Goal: Task Accomplishment & Management: Contribute content

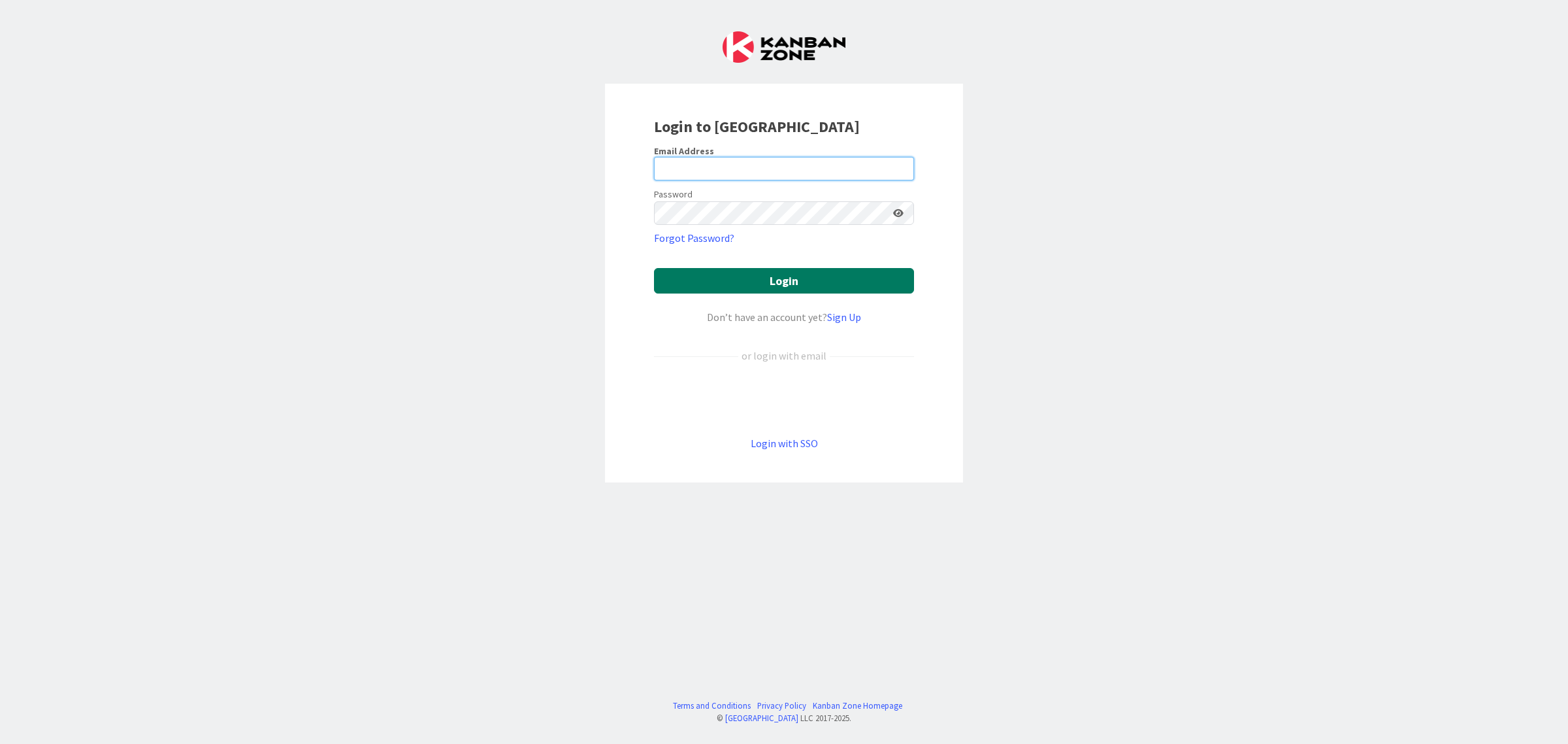
type input "[EMAIL_ADDRESS][DOMAIN_NAME]"
click at [779, 276] on button "Login" at bounding box center [784, 281] width 260 height 26
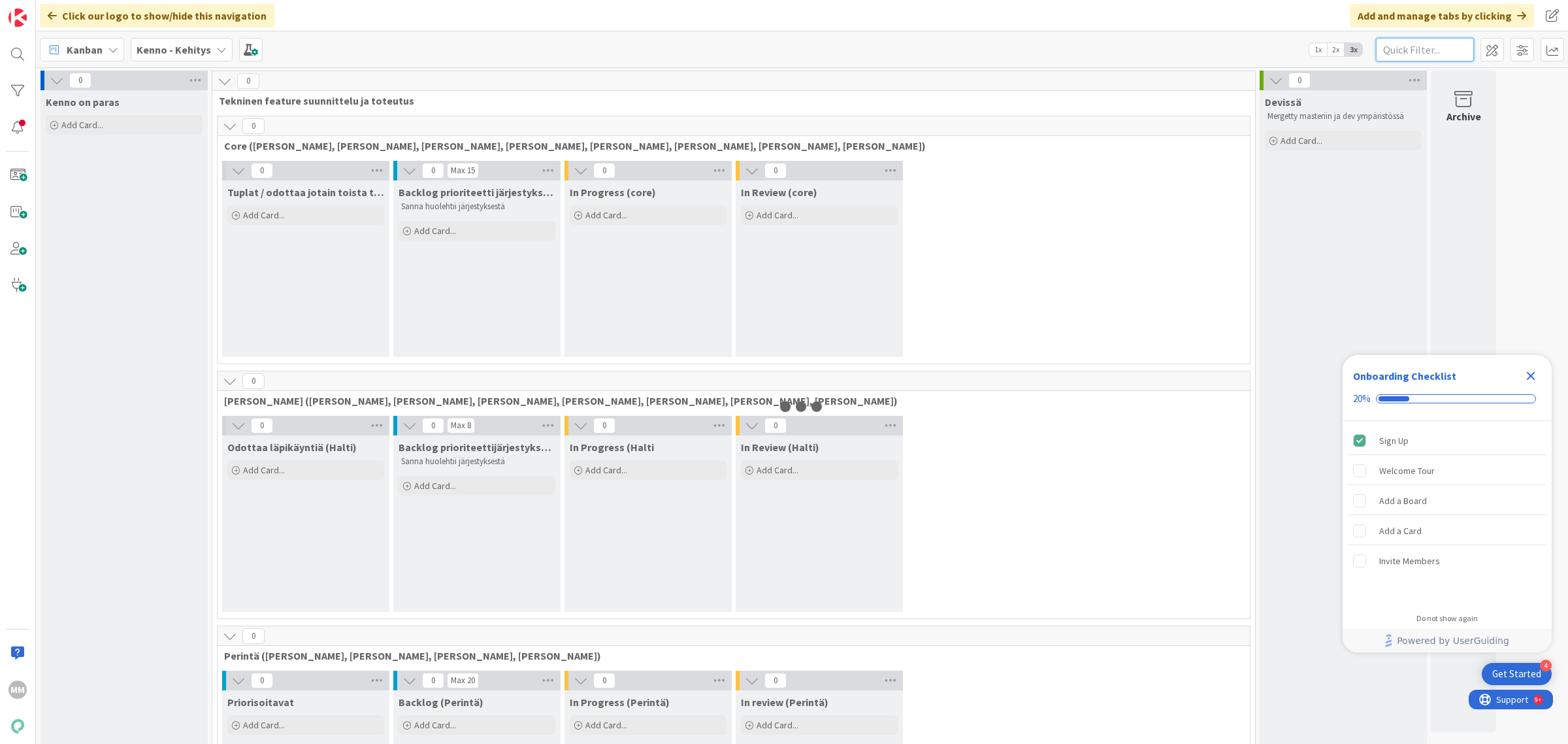
click at [1431, 44] on input "text" at bounding box center [1425, 49] width 98 height 23
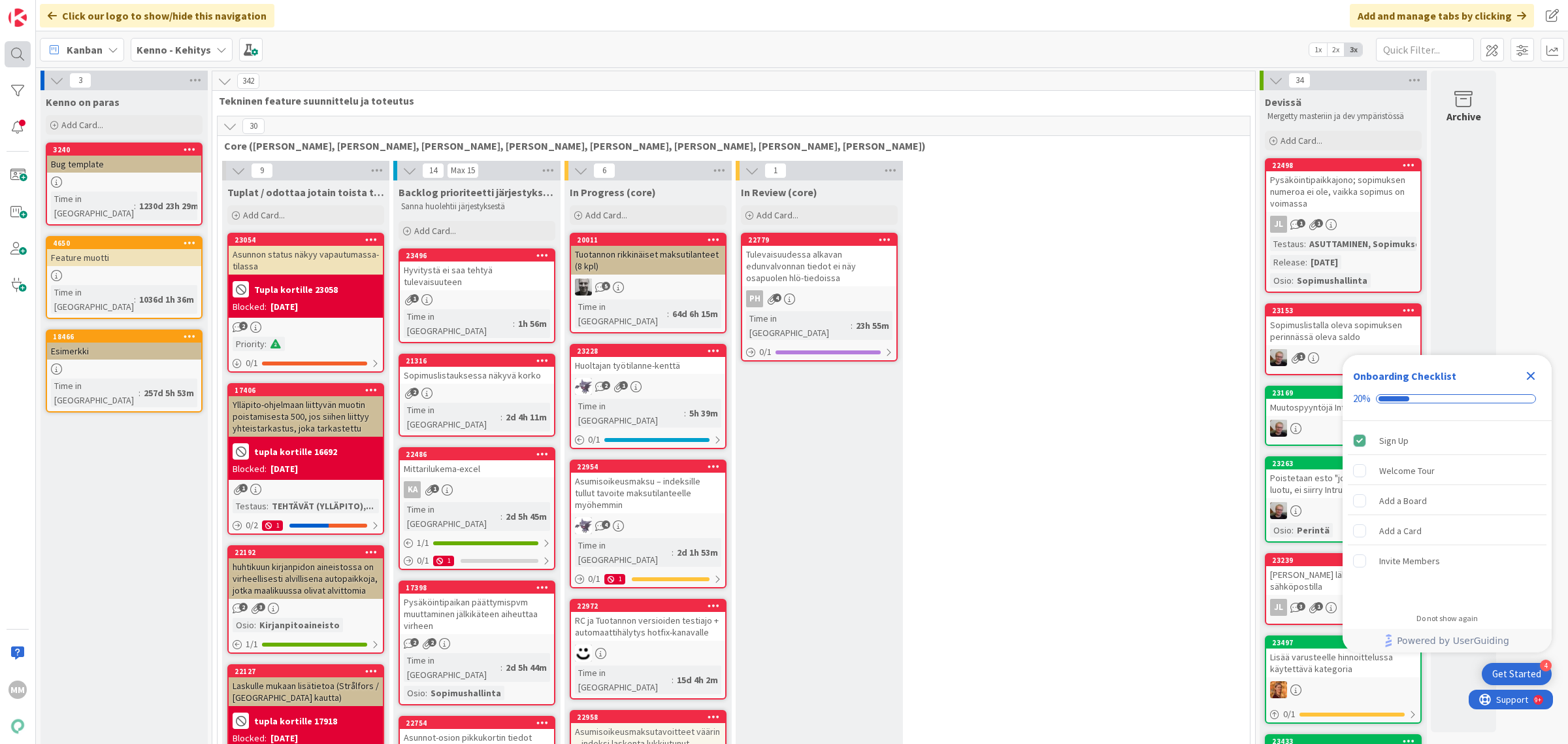
click at [23, 48] on div at bounding box center [18, 54] width 26 height 26
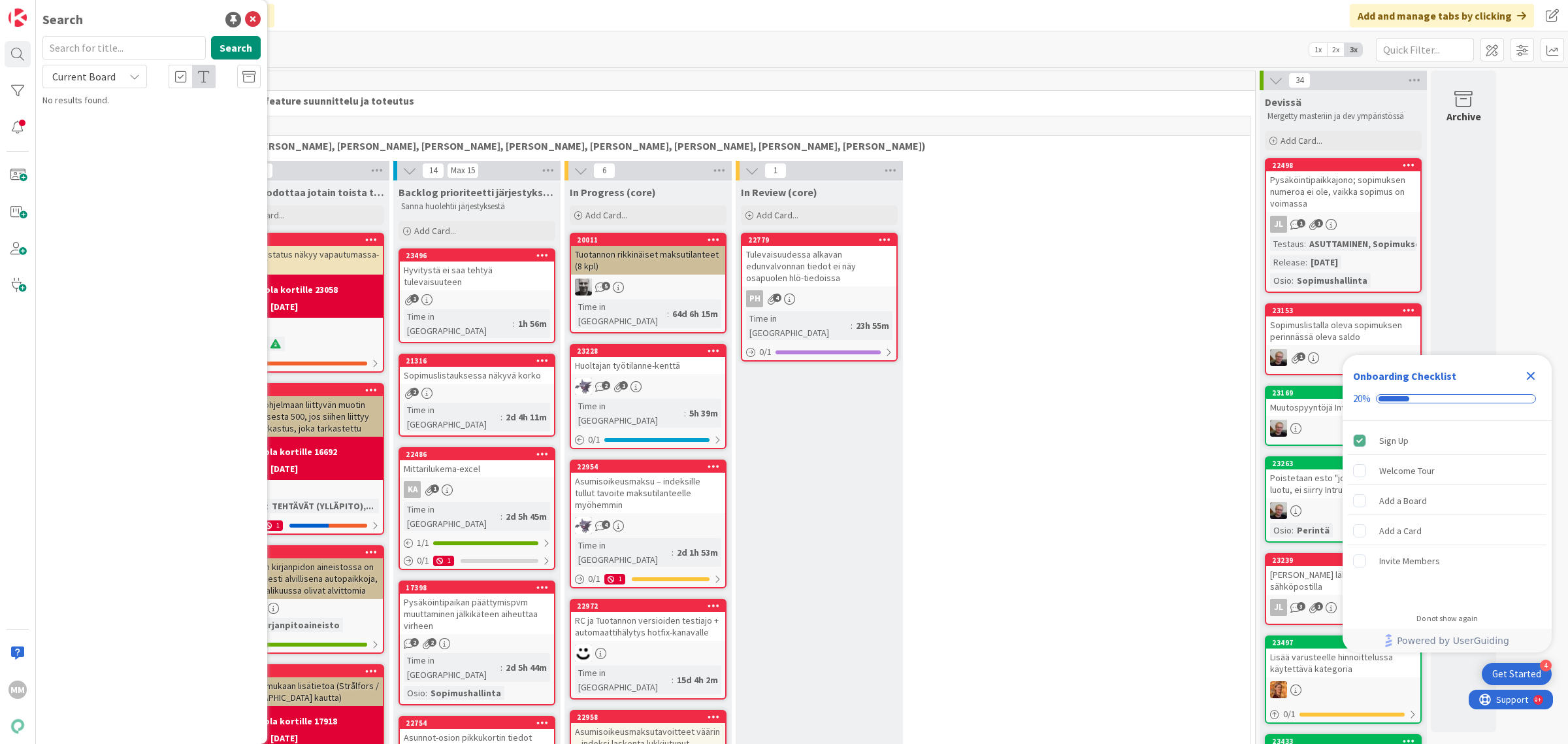
click at [73, 52] on input "text" at bounding box center [124, 48] width 164 height 23
type input "alv"
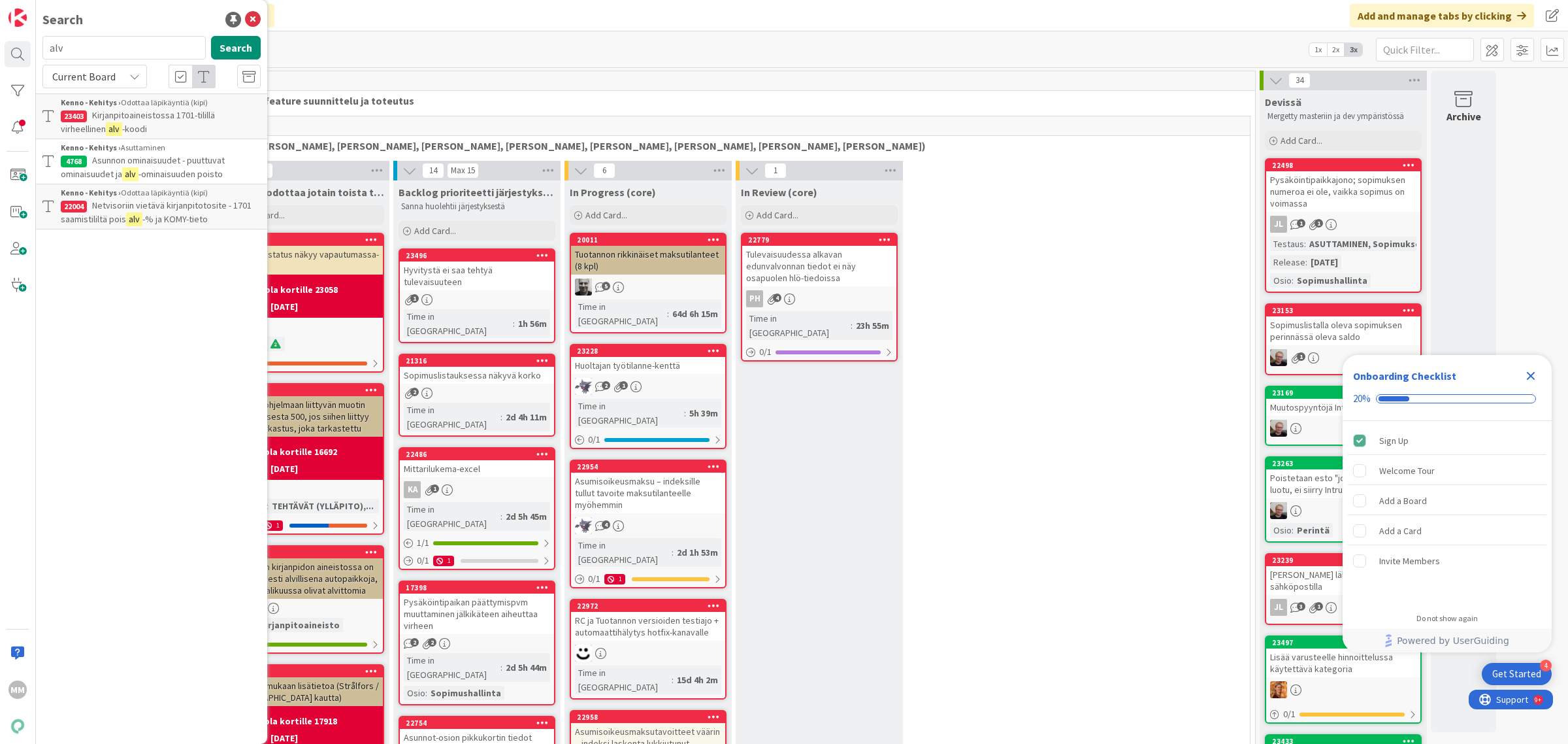
click at [222, 208] on span "Netvisoriin vietävä kirjanpitotosite - 1701 saamistililtä pois" at bounding box center [156, 212] width 191 height 26
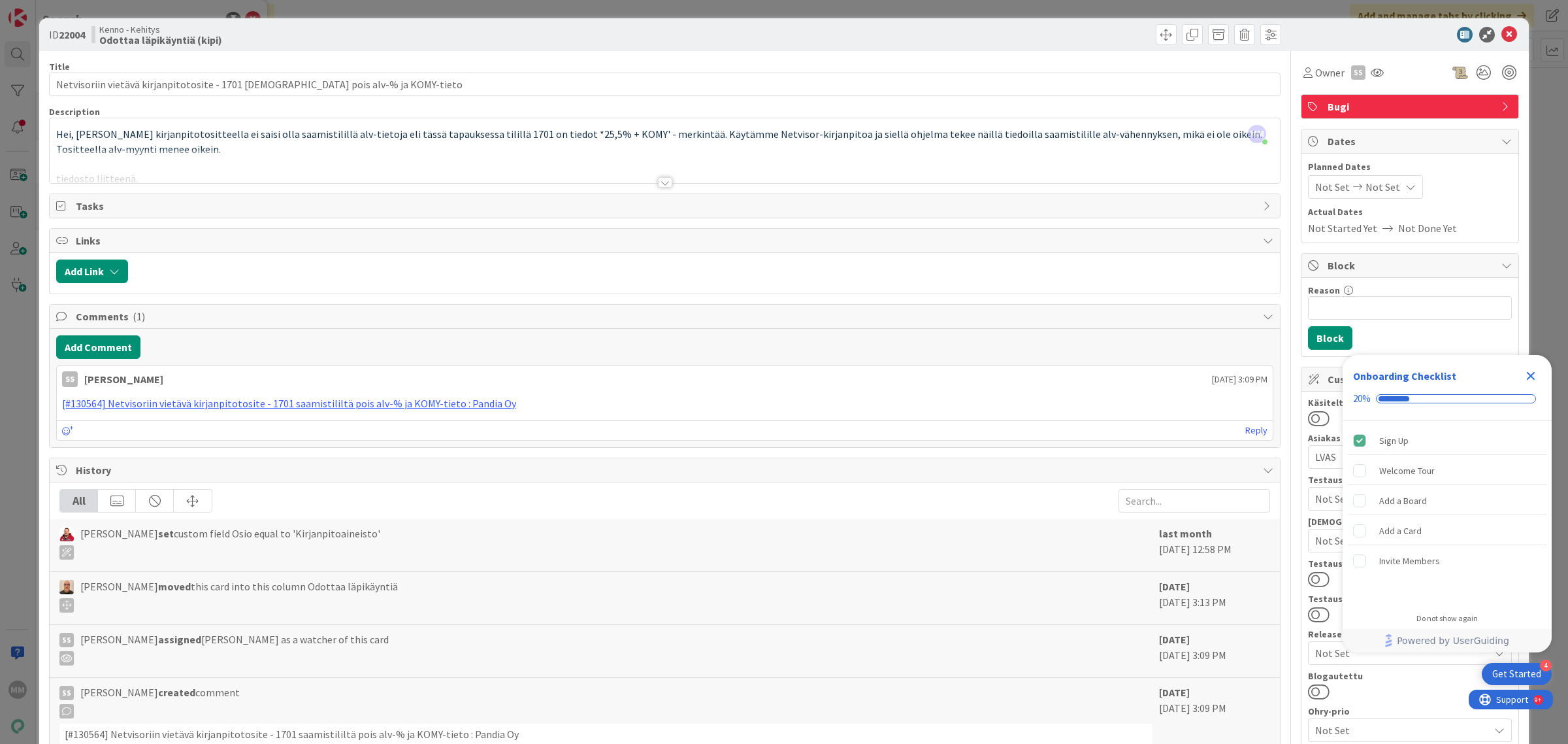
click at [658, 186] on div at bounding box center [665, 182] width 15 height 10
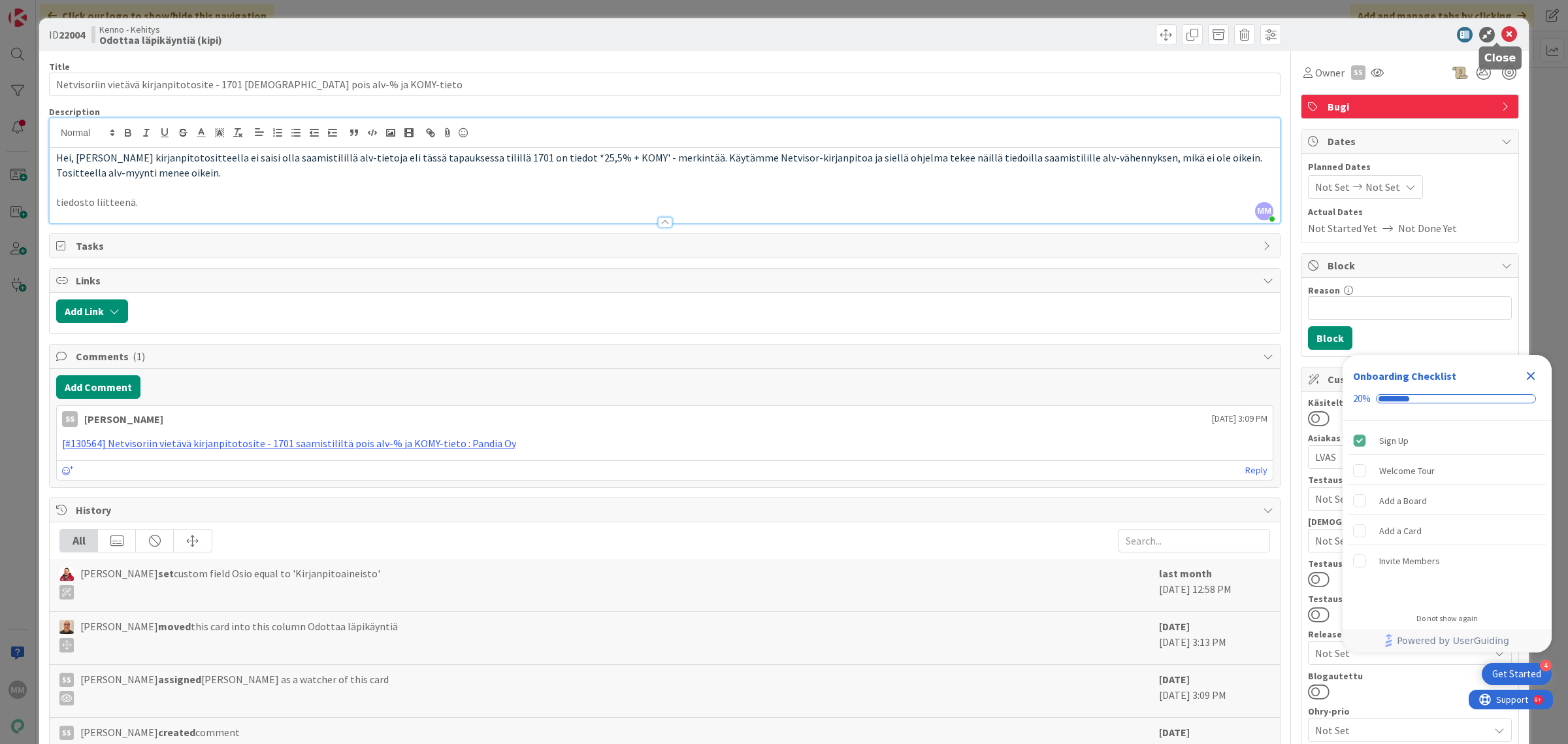
click at [1502, 31] on icon at bounding box center [1509, 34] width 15 height 15
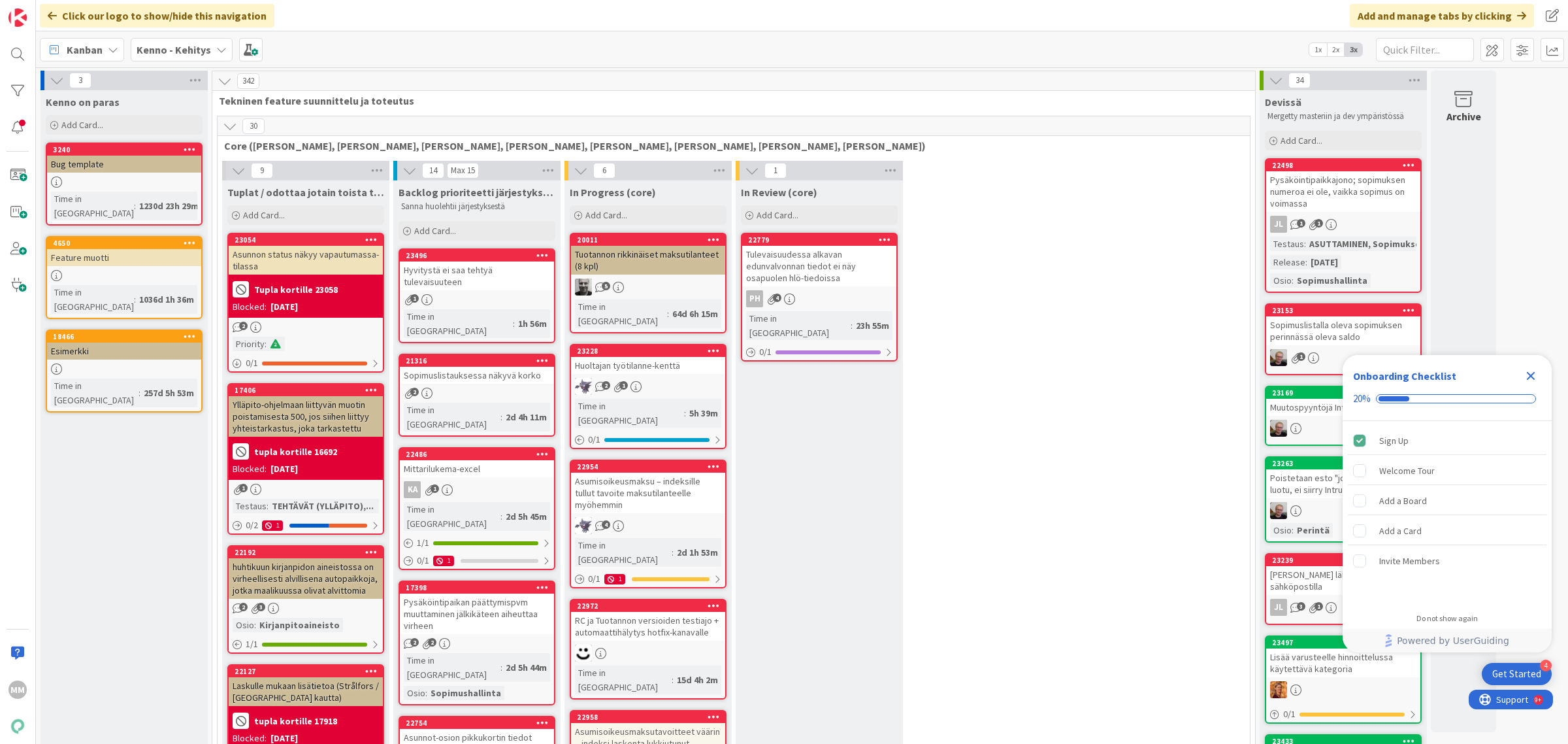
click at [194, 57] on div "Kenno - Kehitys" at bounding box center [181, 49] width 102 height 23
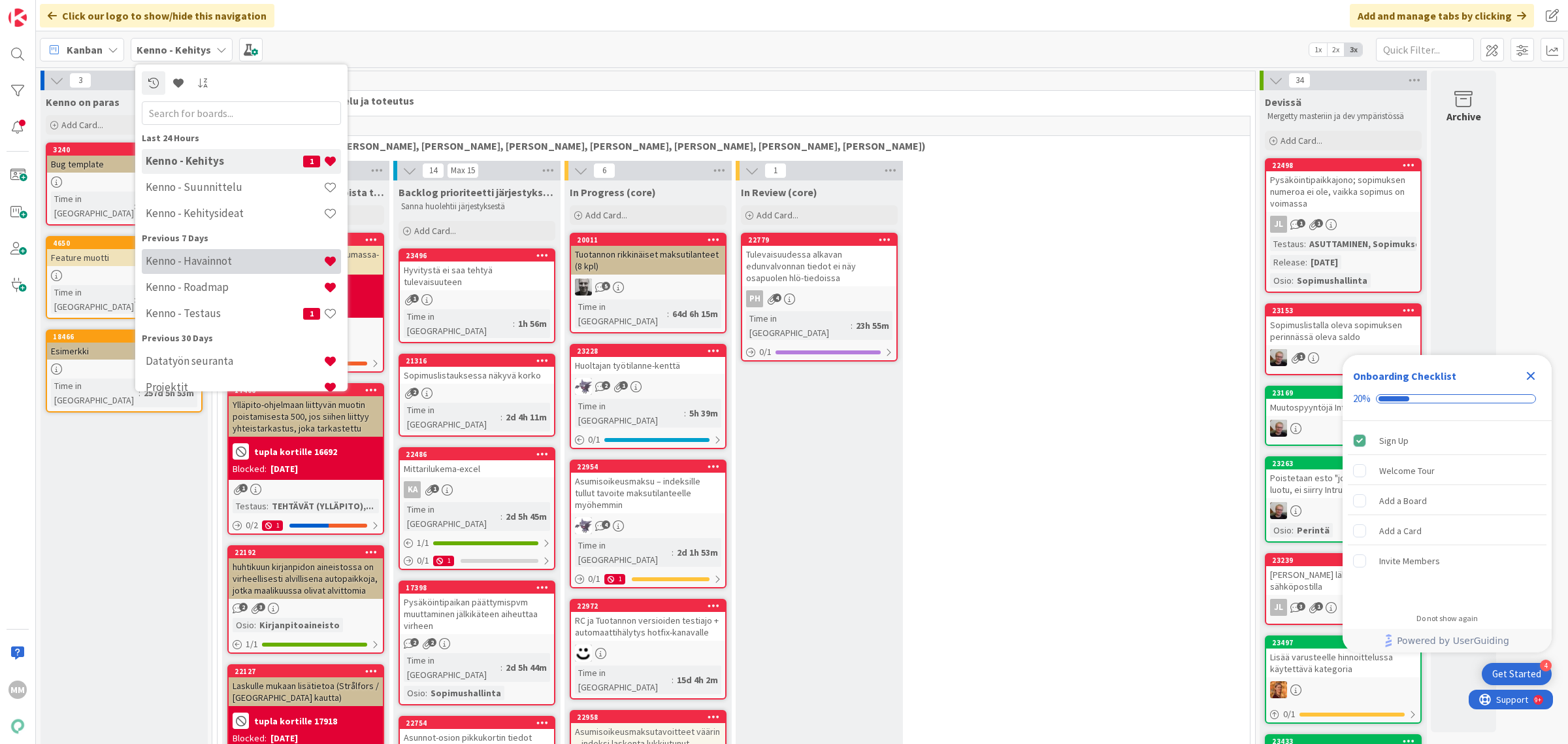
click at [225, 257] on h4 "Kenno - Havainnot" at bounding box center [235, 261] width 177 height 13
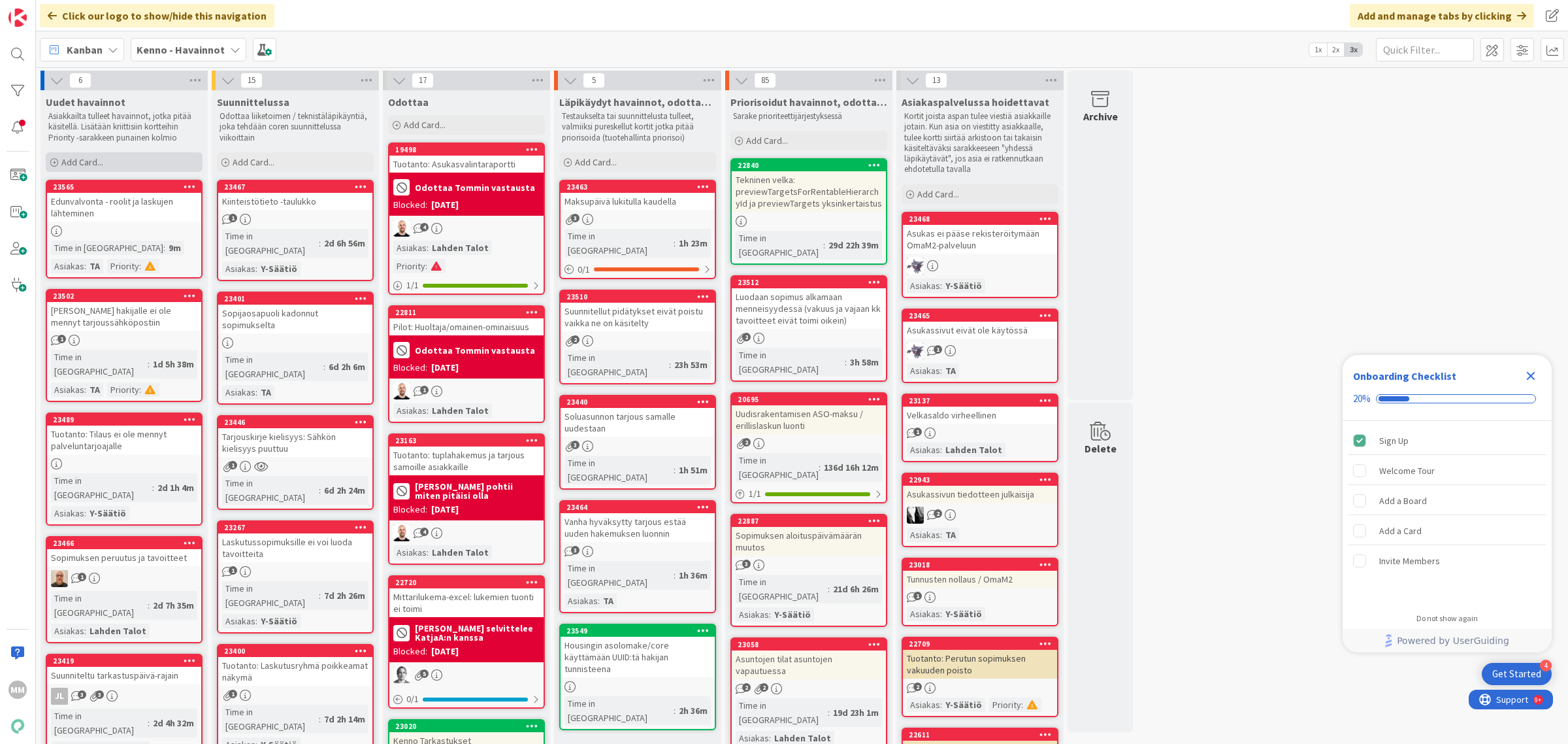
click at [83, 161] on span "Add Card..." at bounding box center [82, 162] width 42 height 12
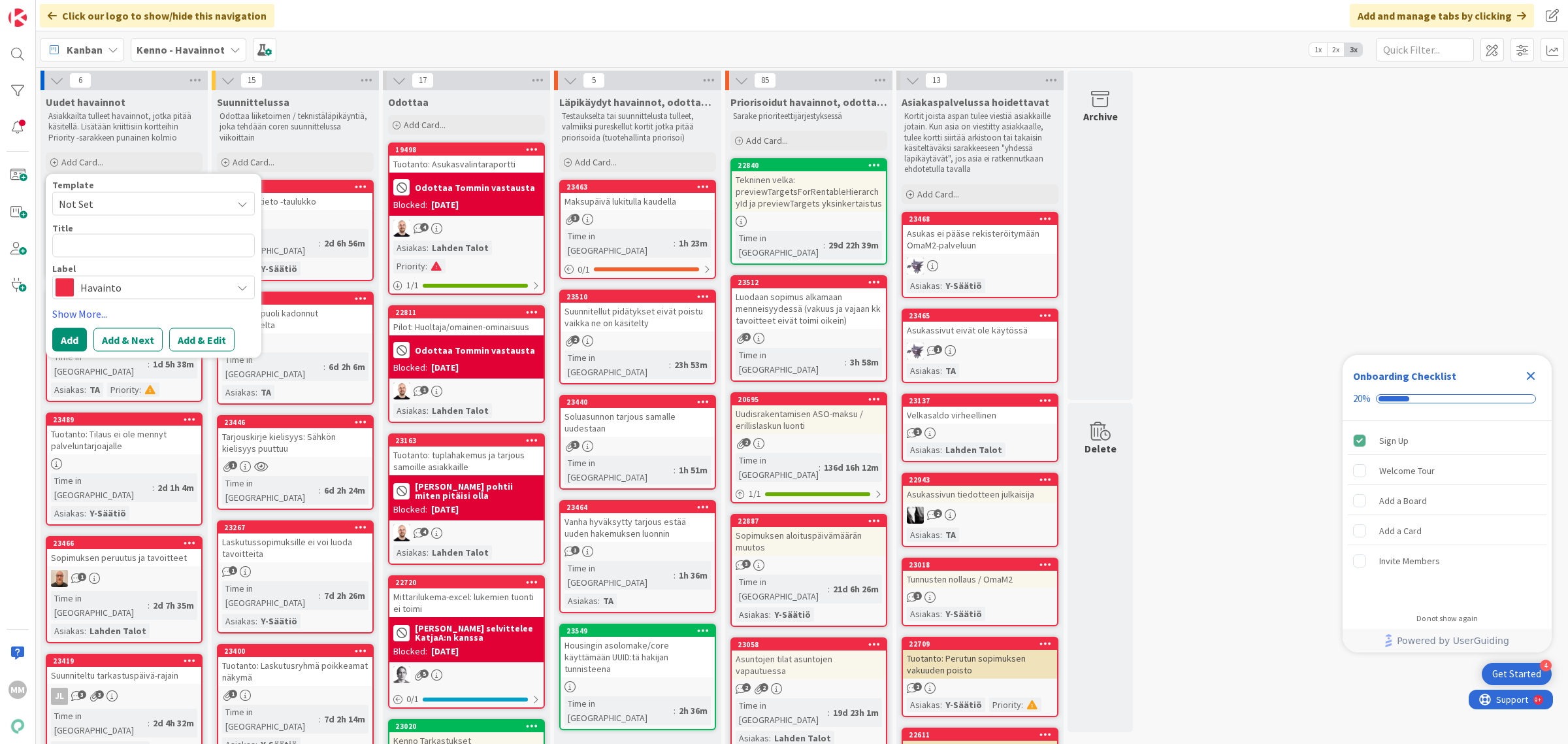
type textarea "x"
type textarea "K"
type textarea "x"
type textarea "Ki"
type textarea "x"
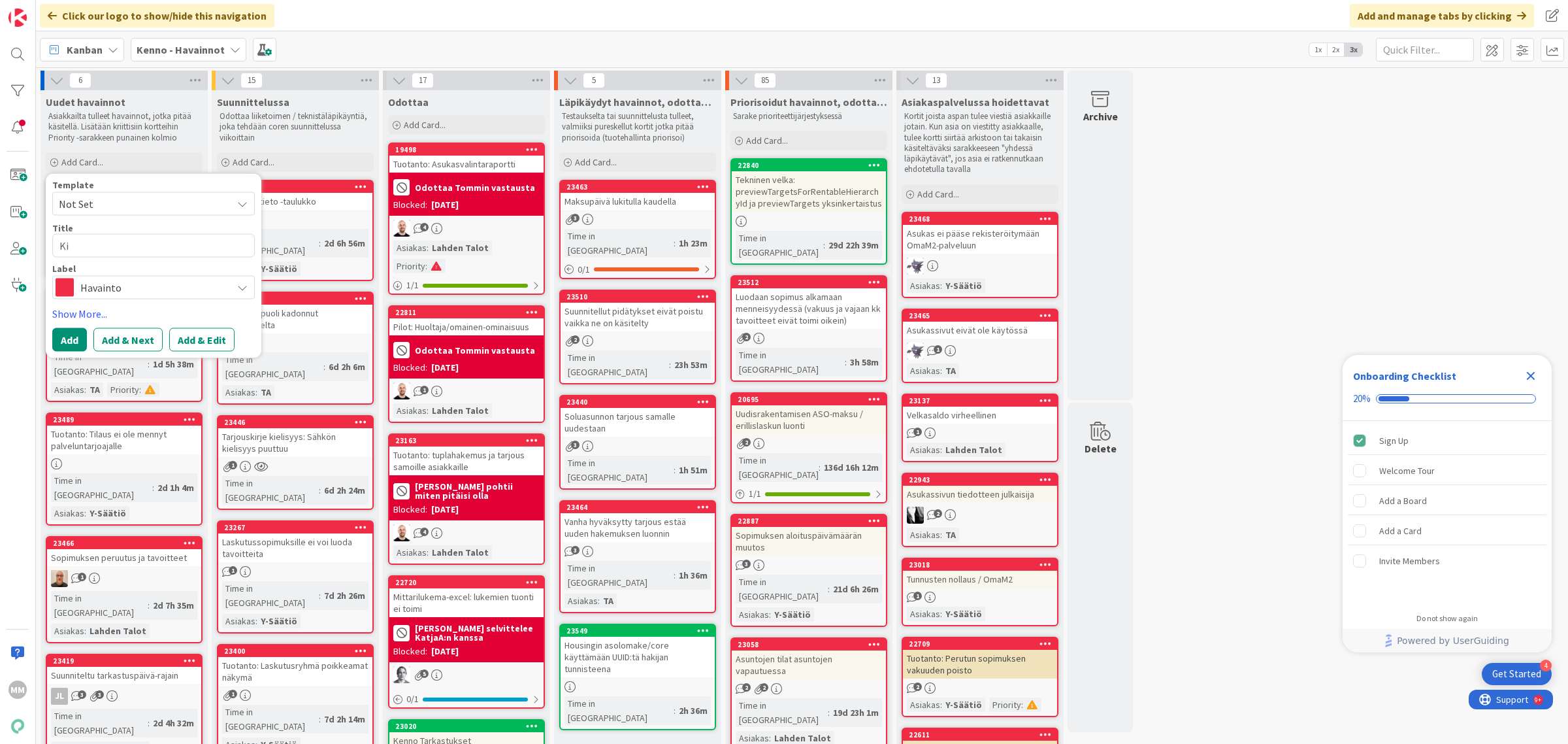
type textarea "Kir"
type textarea "x"
type textarea "Kirj"
type textarea "x"
type textarea "Kirja"
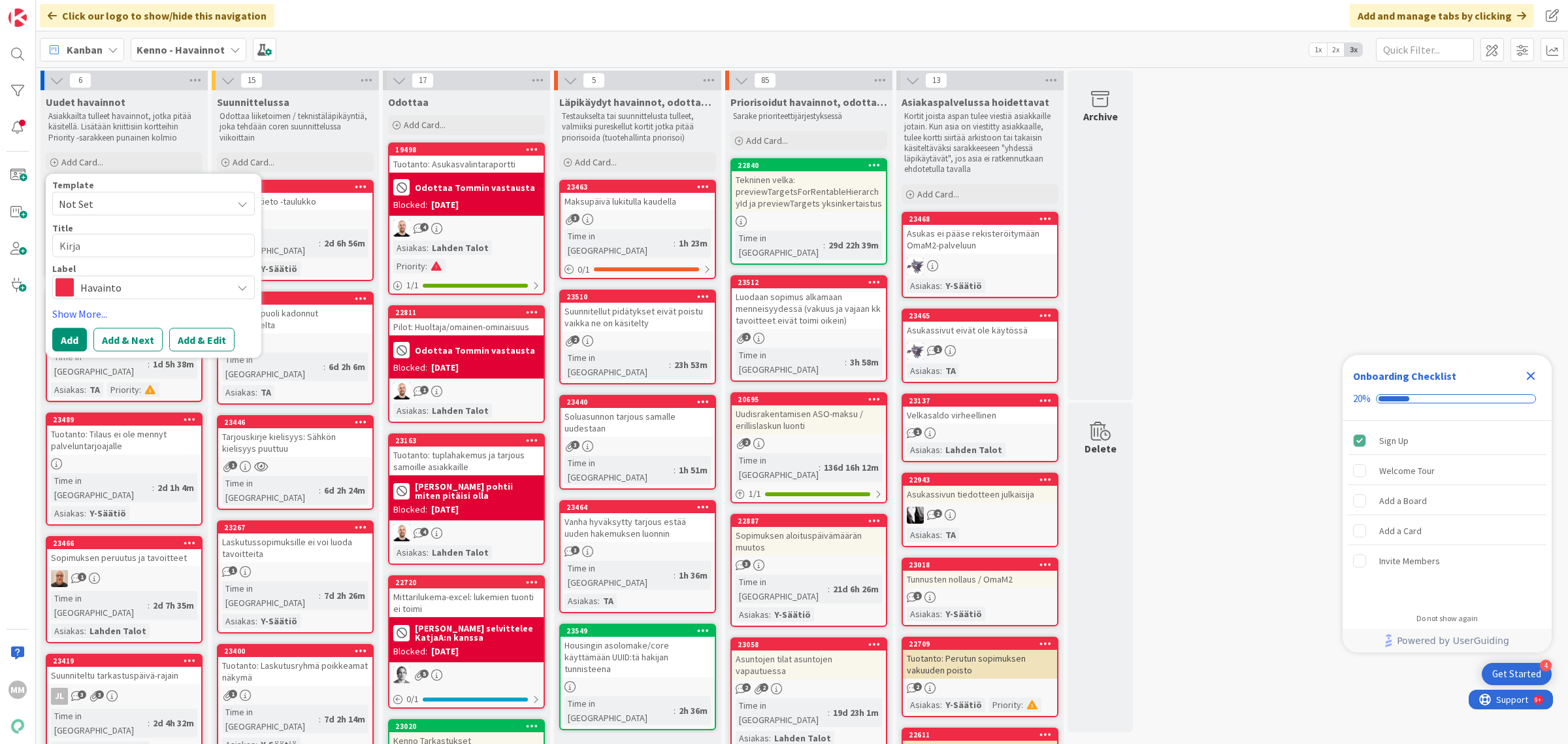
type textarea "x"
type textarea "Kirjanp"
type textarea "x"
type textarea "Kirjanpi"
type textarea "x"
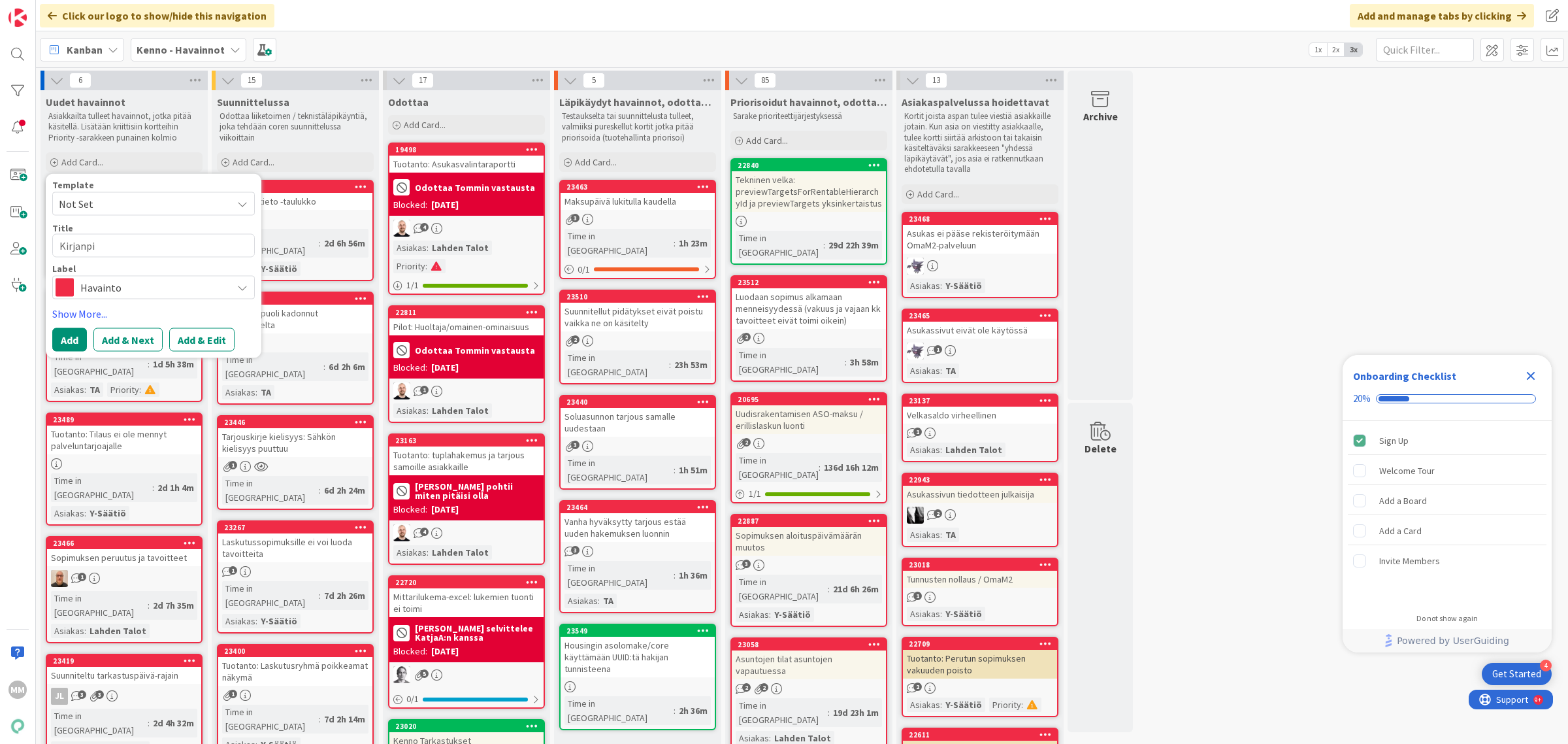
type textarea "Kirjanpit"
type textarea "x"
type textarea "Kirjanpito"
type textarea "x"
type textarea "Kirjanpitoai"
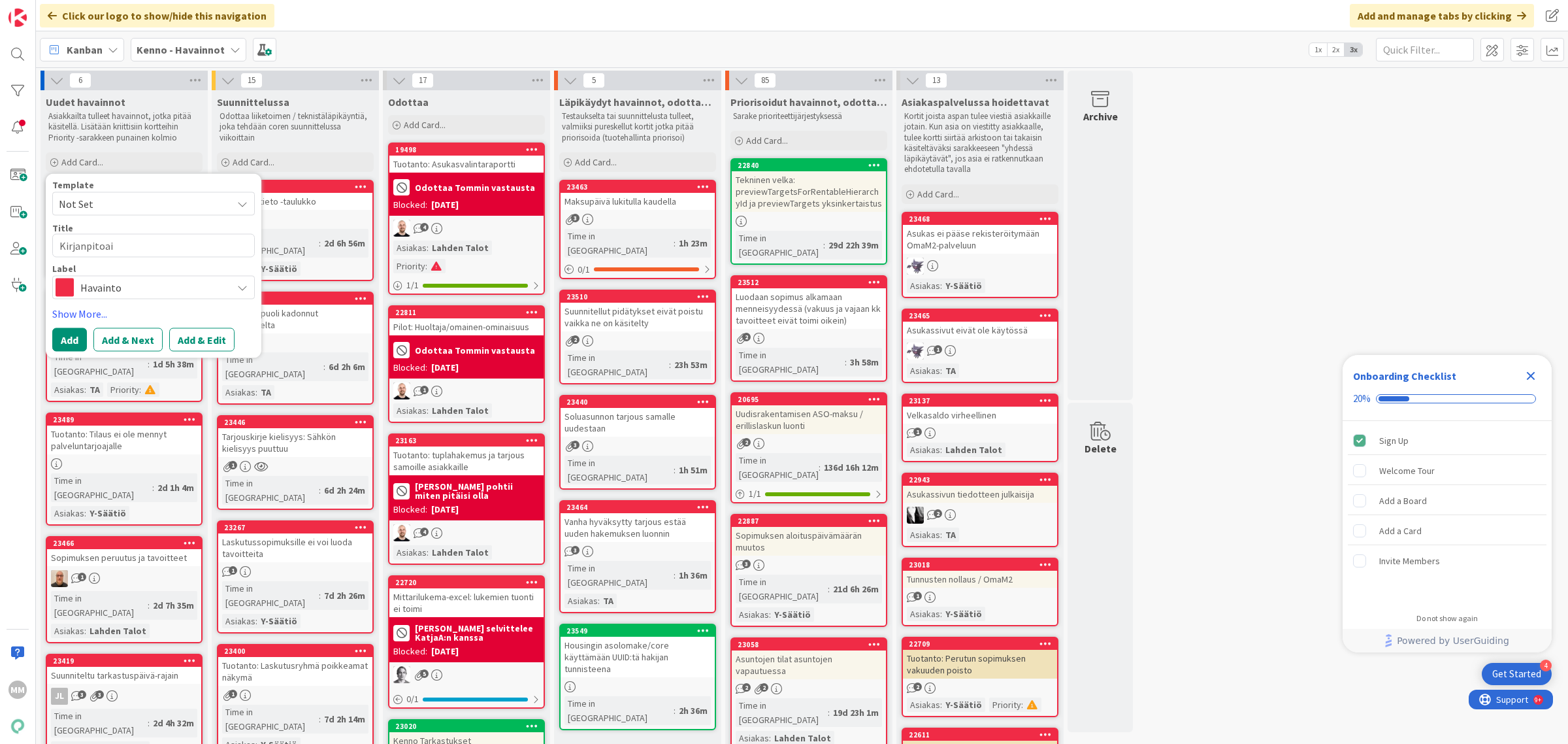
type textarea "x"
type textarea "Kirjanpitoain"
type textarea "x"
type textarea "Kirjanpitoaine"
type textarea "x"
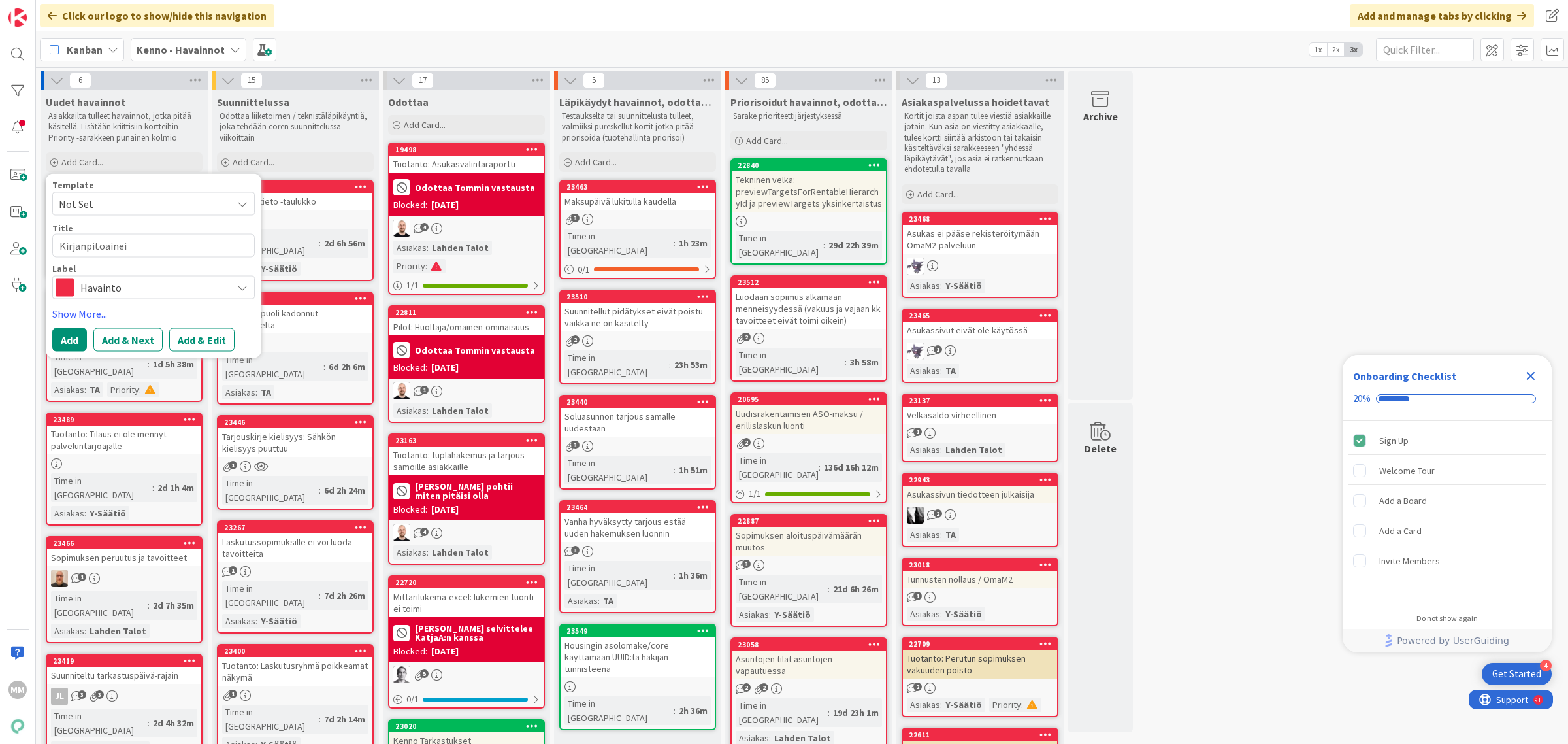
type textarea "Kirjanpitoaineis"
type textarea "x"
type textarea "Kirjanpitoaineist"
type textarea "x"
type textarea "Kirjanpitoaineisto"
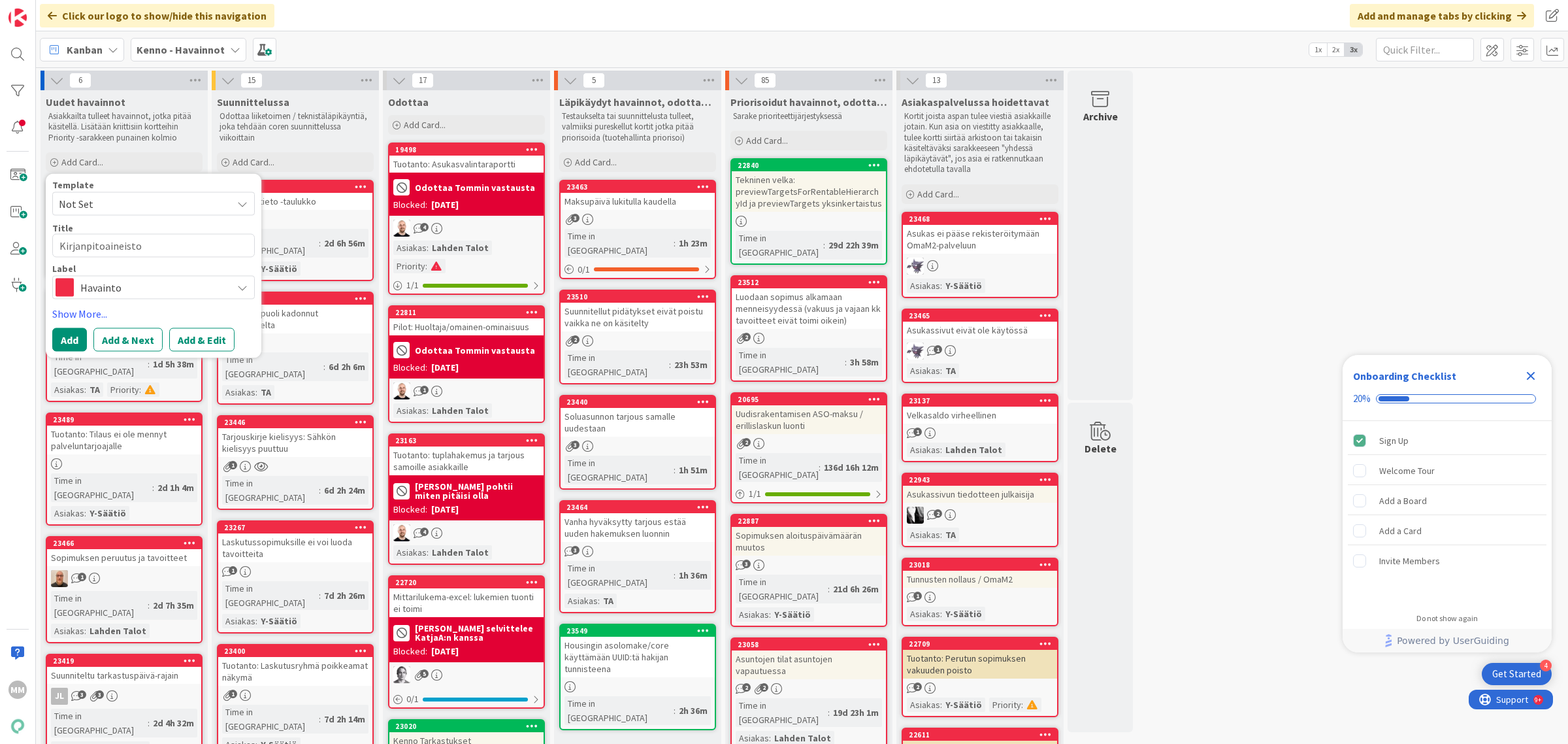
type textarea "x"
type textarea "Kirjanpitoaineistos"
type textarea "x"
type textarea "Kirjanpitoaineistost"
type textarea "x"
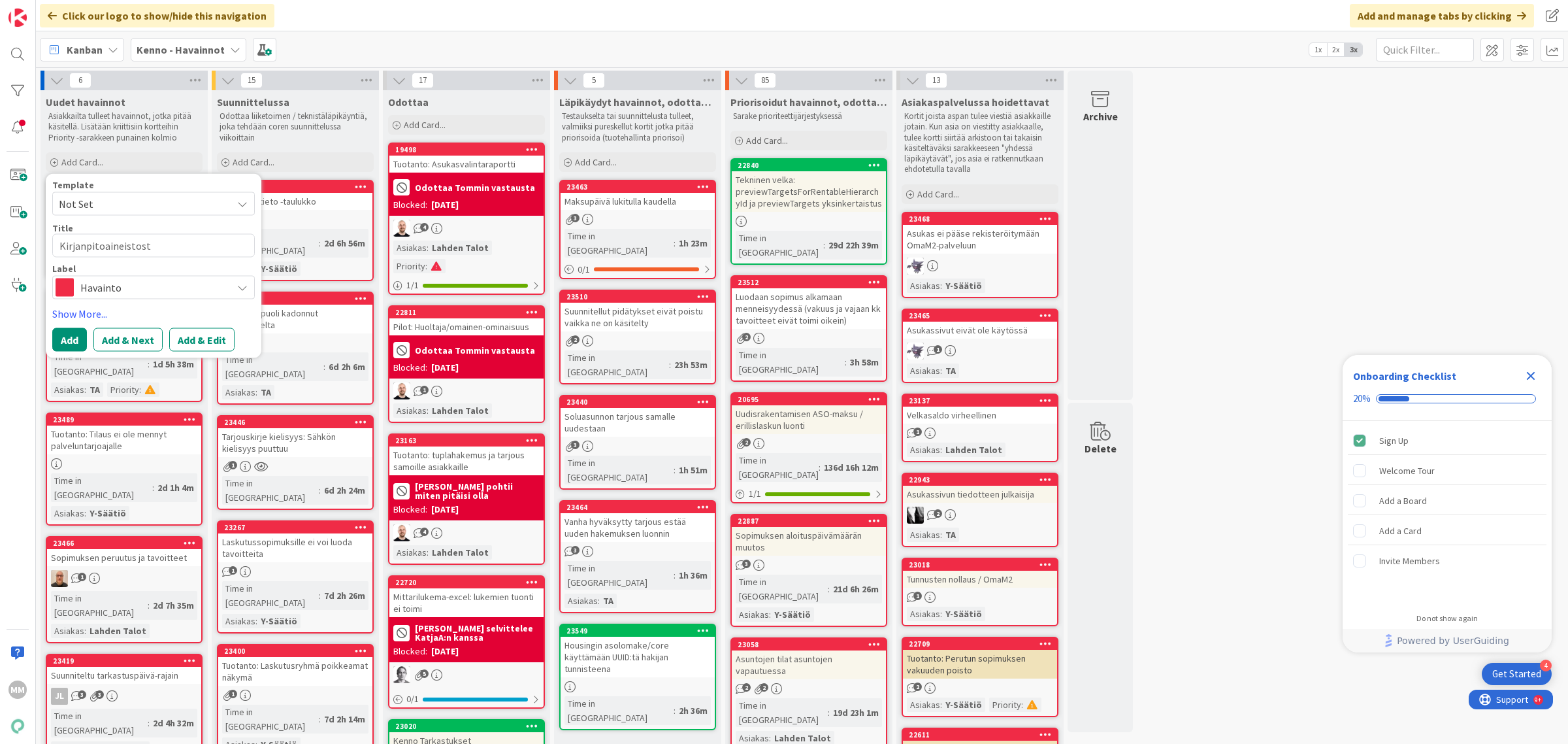
type textarea "Kirjanpitoaineistosta"
type textarea "x"
type textarea "Kirjanpitoaineistosta"
type textarea "x"
type textarea "Kirjanpitoaineistosta t"
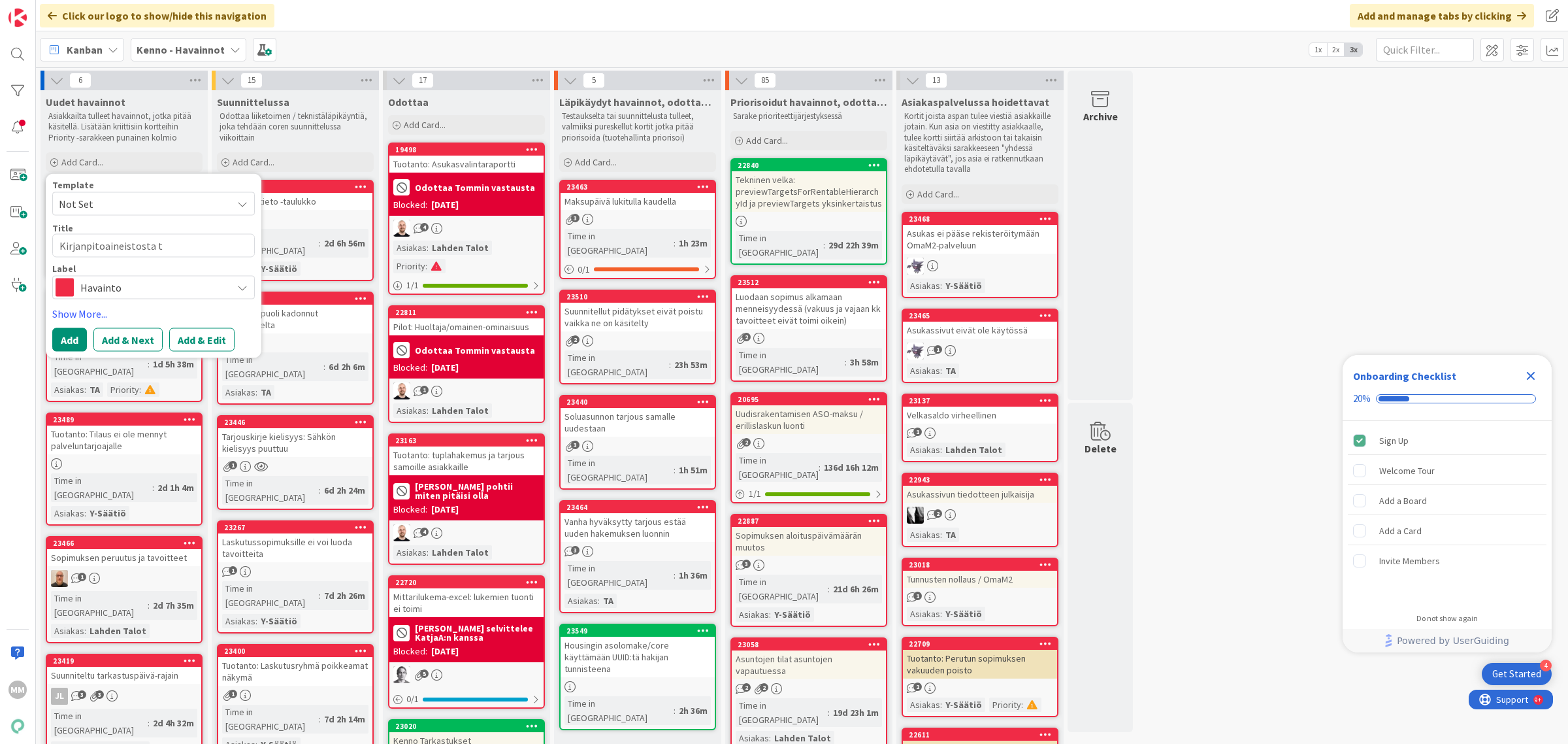
type textarea "x"
type textarea "Kirjanpitoaineistosta ta"
type textarea "x"
type textarea "Kirjanpitoaineistosta tas"
type textarea "x"
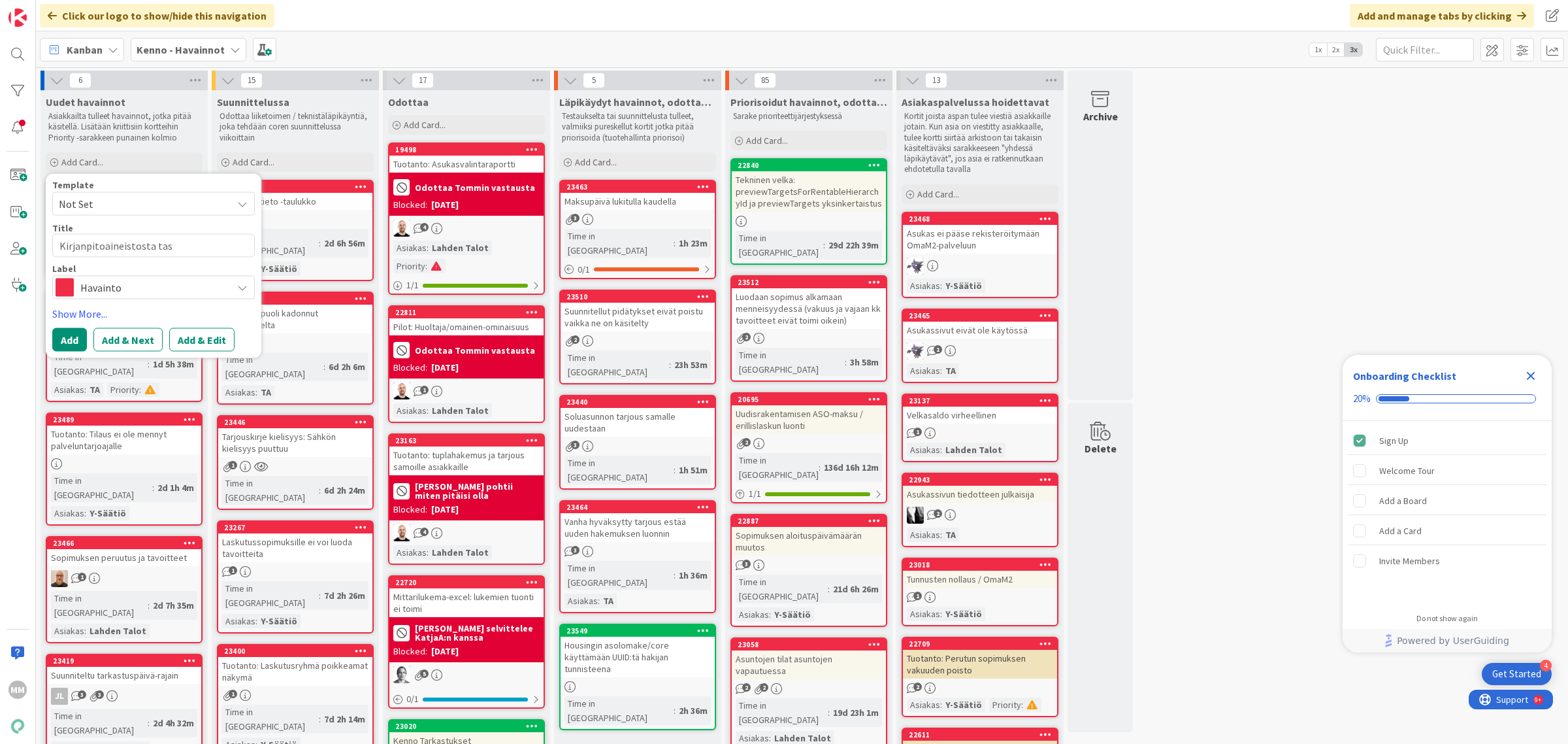
type textarea "Kirjanpitoaineistosta tase"
type textarea "x"
type textarea "Kirjanpitoaineistosta taset"
type textarea "x"
type textarea "Kirjanpitoaineistosta taseti"
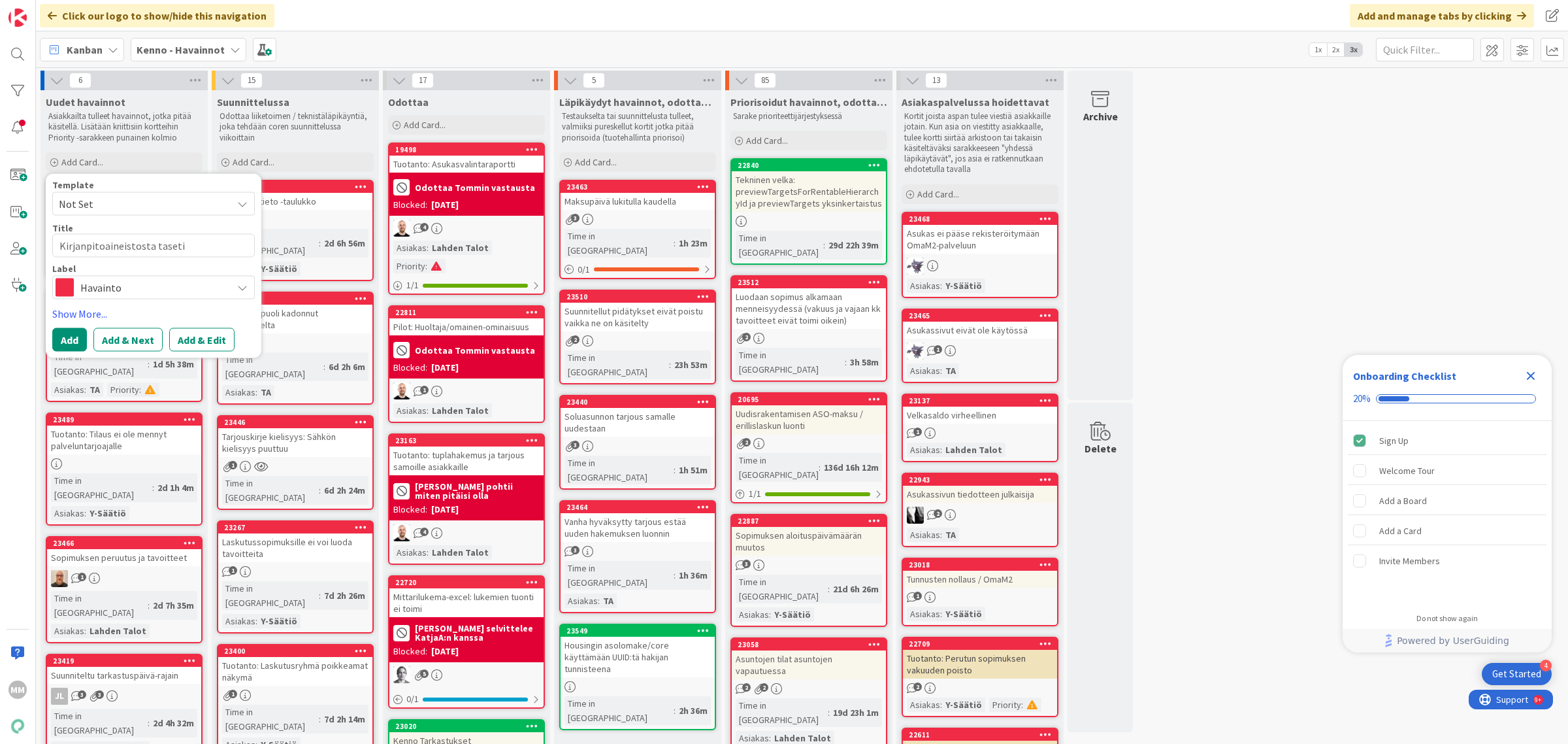
type textarea "x"
type textarea "Kirjanpitoaineistosta tasetile"
type textarea "x"
type textarea "Kirjanpitoaineistosta tasetilei"
type textarea "x"
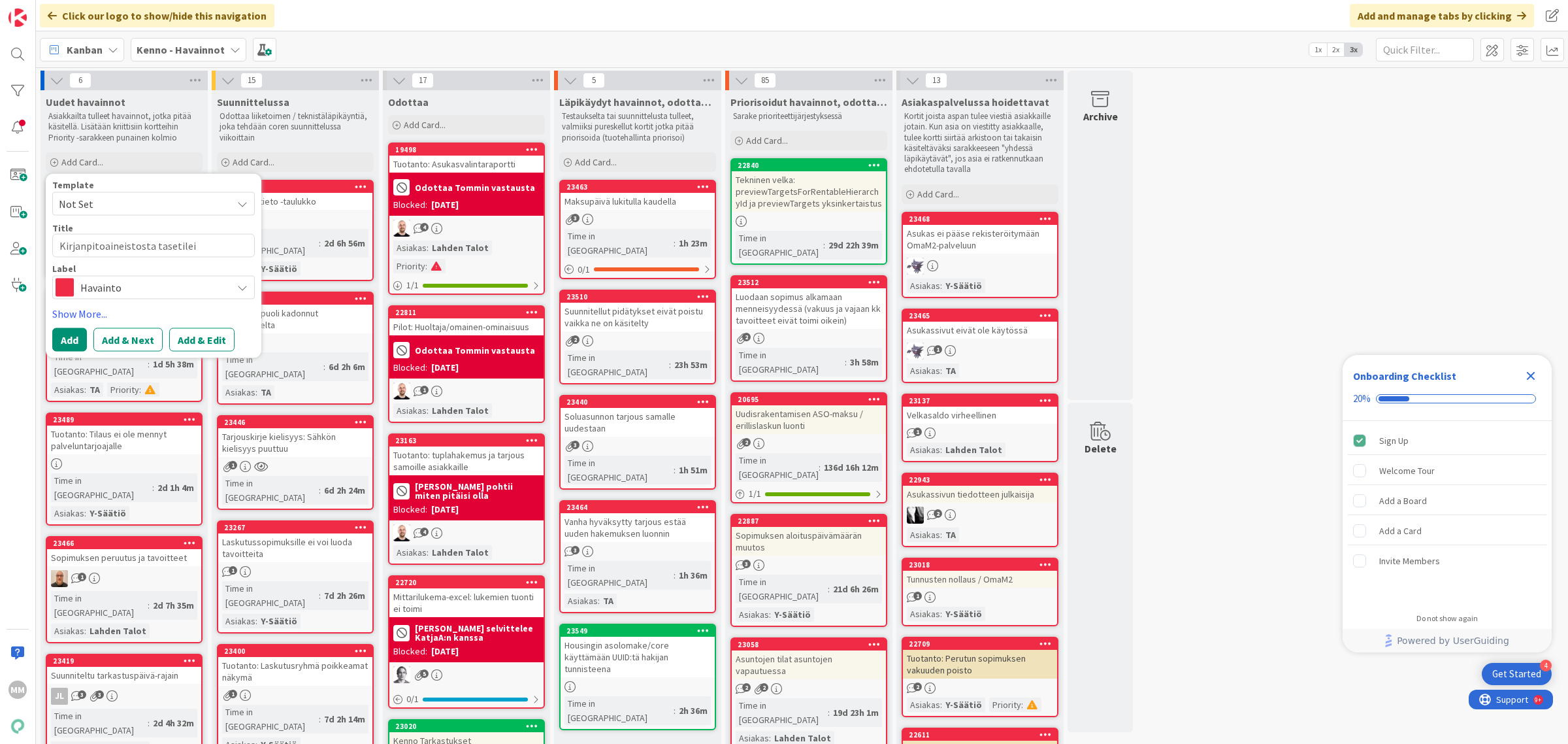
type textarea "Kirjanpitoaineistosta tasetileit"
type textarea "x"
type textarea "Kirjanpitoaineistosta tasetileitl"
type textarea "x"
type textarea "Kirjanpitoaineistosta tasetileit"
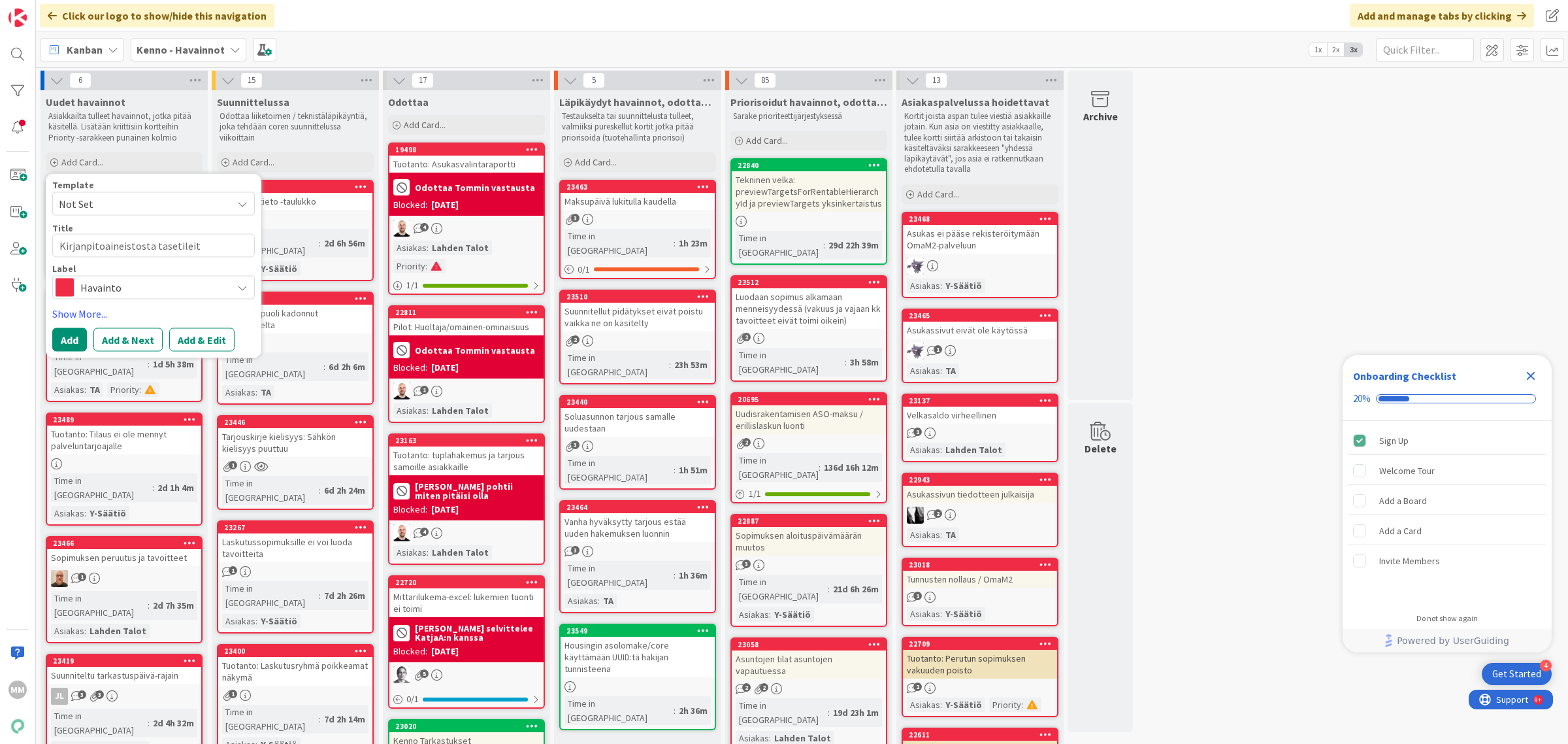
type textarea "x"
type textarea "Kirjanpitoaineistosta tasetilei"
type textarea "x"
type textarea "Kirjanpitoaineistosta tasetileil"
type textarea "x"
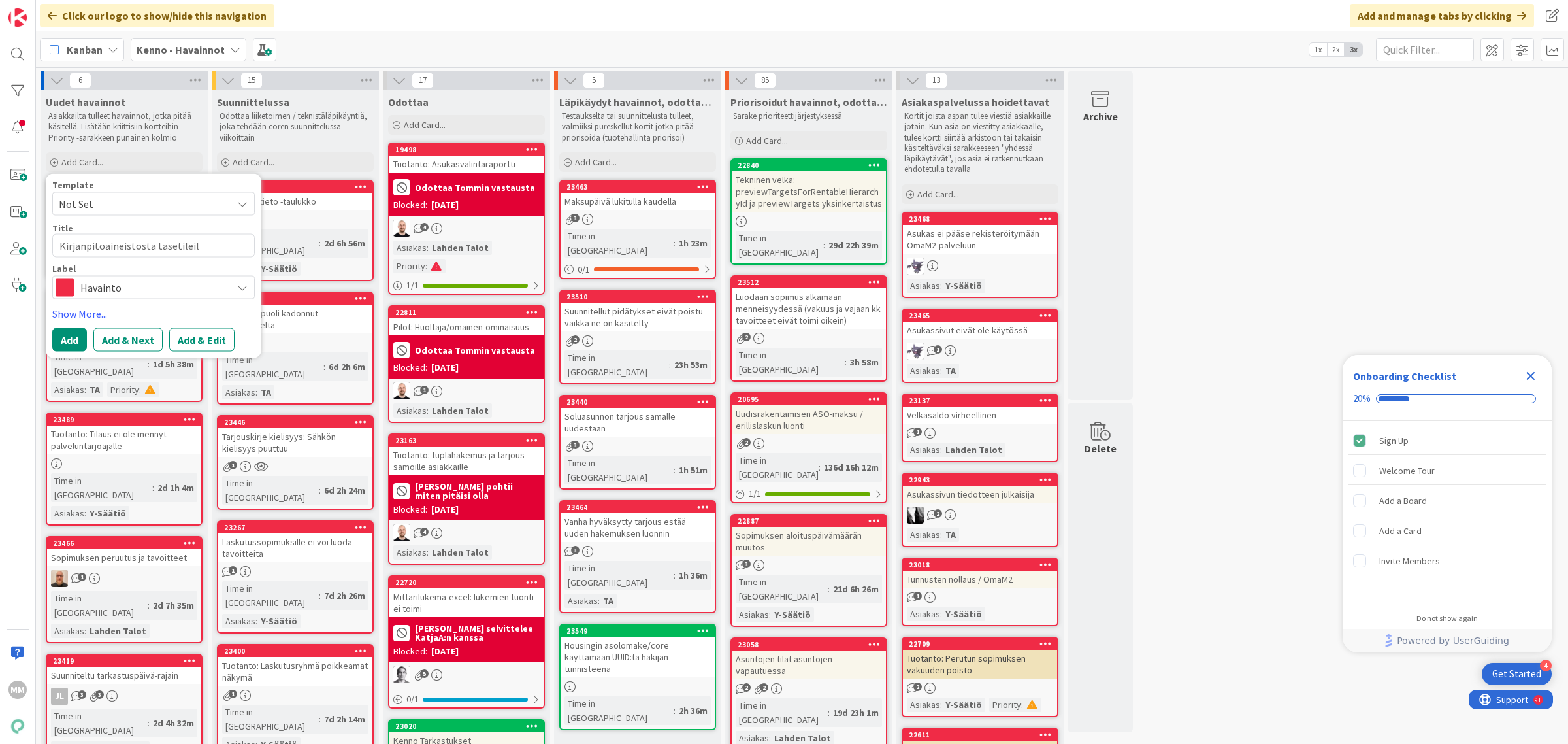
type textarea "Kirjanpitoaineistosta tasetileilt"
type textarea "x"
type textarea "Kirjanpitoaineistosta tasetileiltä"
type textarea "x"
type textarea "Kirjanpitoaineistosta tasetileiltä"
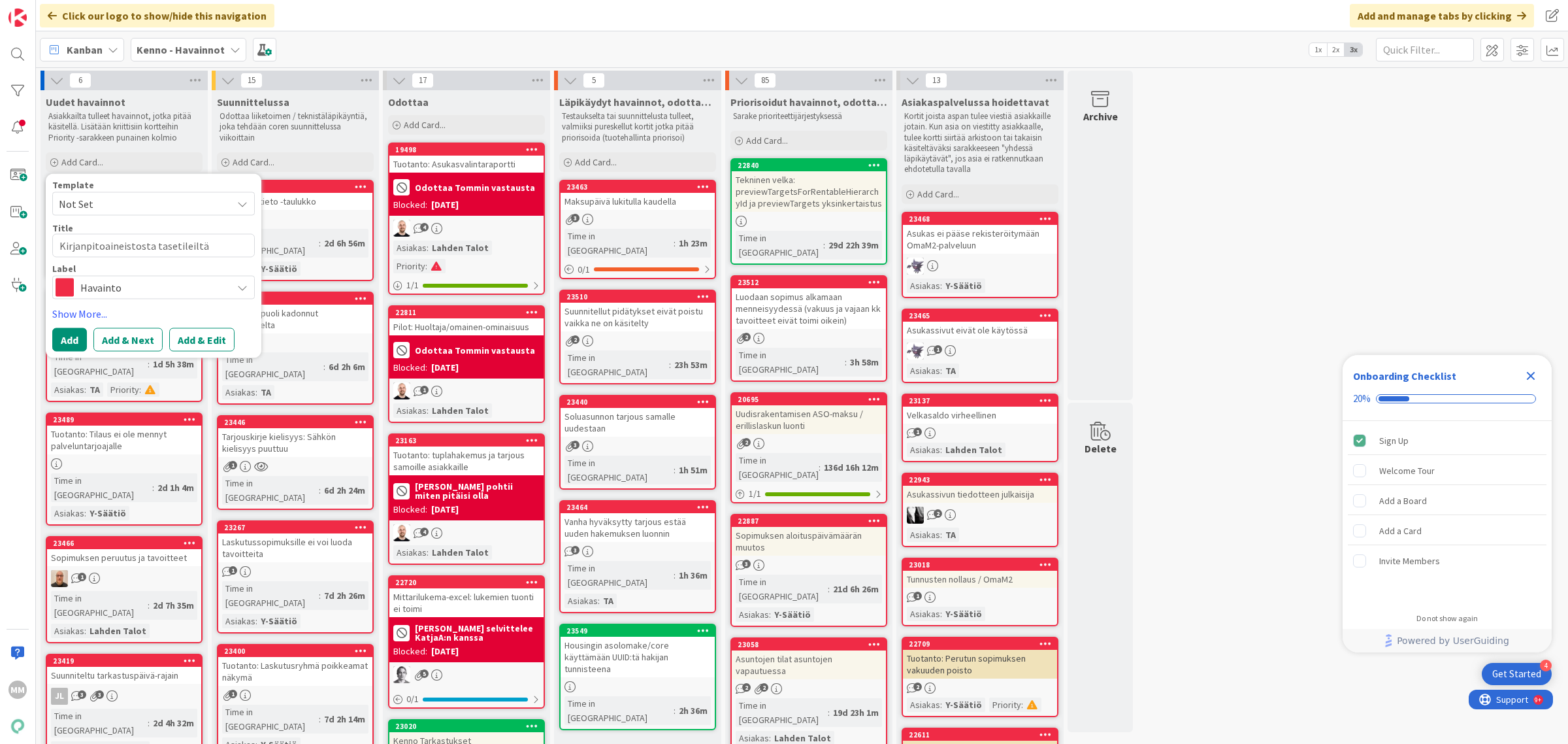
type textarea "x"
type textarea "Kirjanpitoaineistosta tasetileiltä a"
type textarea "x"
type textarea "Kirjanpitoaineistosta tasetileiltä alv"
type textarea "x"
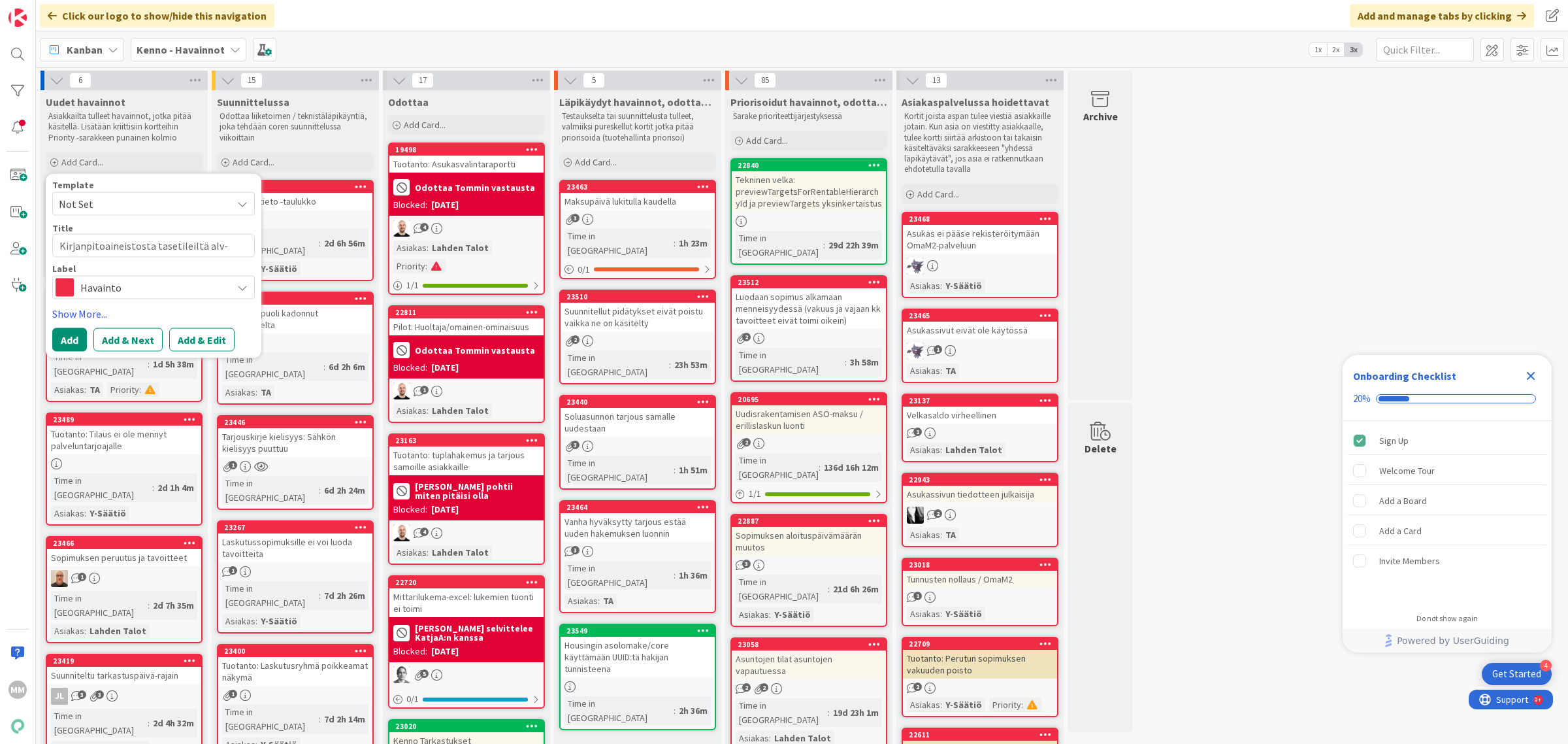
type textarea "Kirjanpitoaineistosta tasetileiltä alv-k"
type textarea "x"
type textarea "Kirjanpitoaineistosta tasetileiltä alv-ko"
type textarea "x"
type textarea "Kirjanpitoaineistosta tasetileiltä alv-koo"
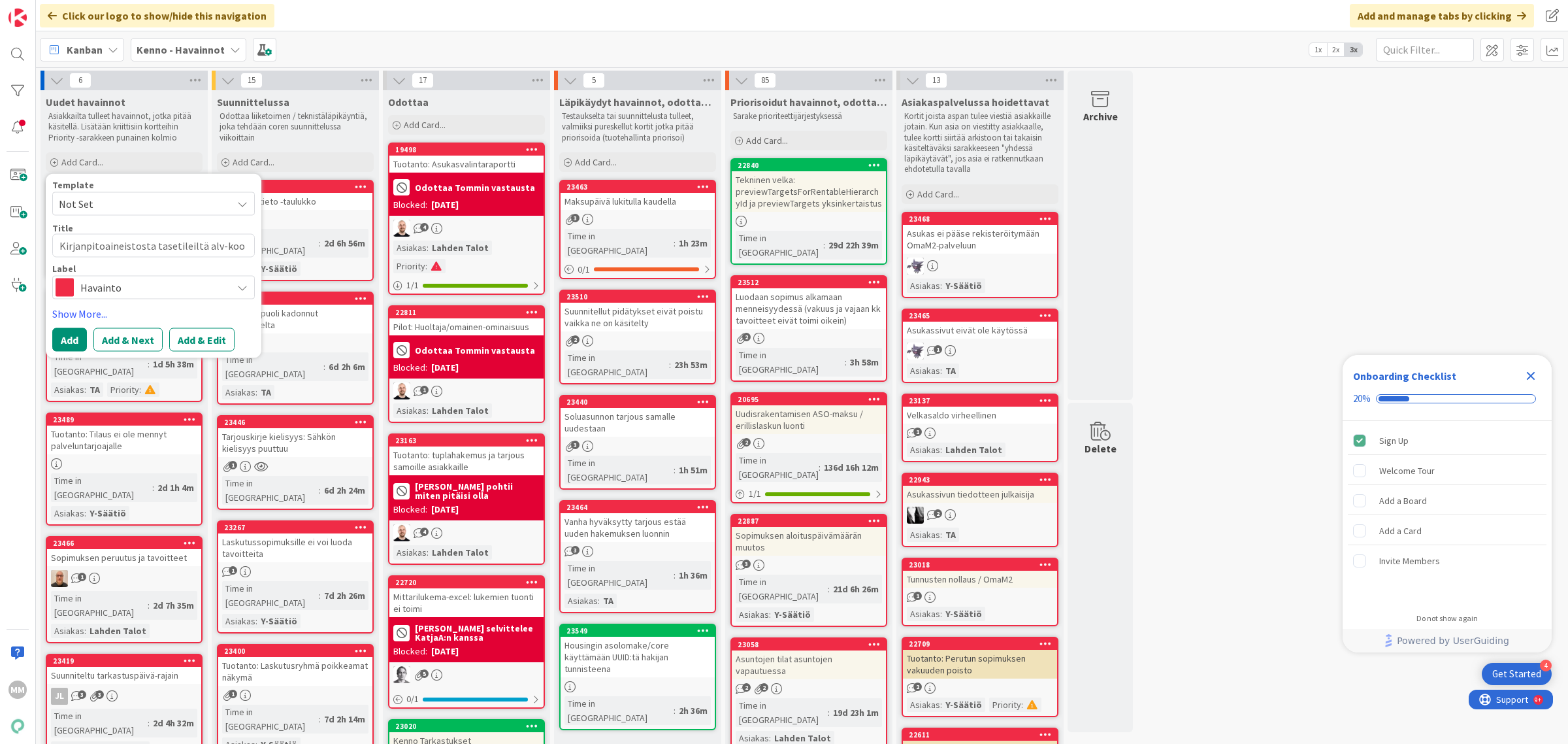
type textarea "x"
type textarea "Kirjanpitoaineistosta tasetileiltä alv-kood"
type textarea "x"
type textarea "Kirjanpitoaineistosta tasetileiltä alv-koodi"
type textarea "x"
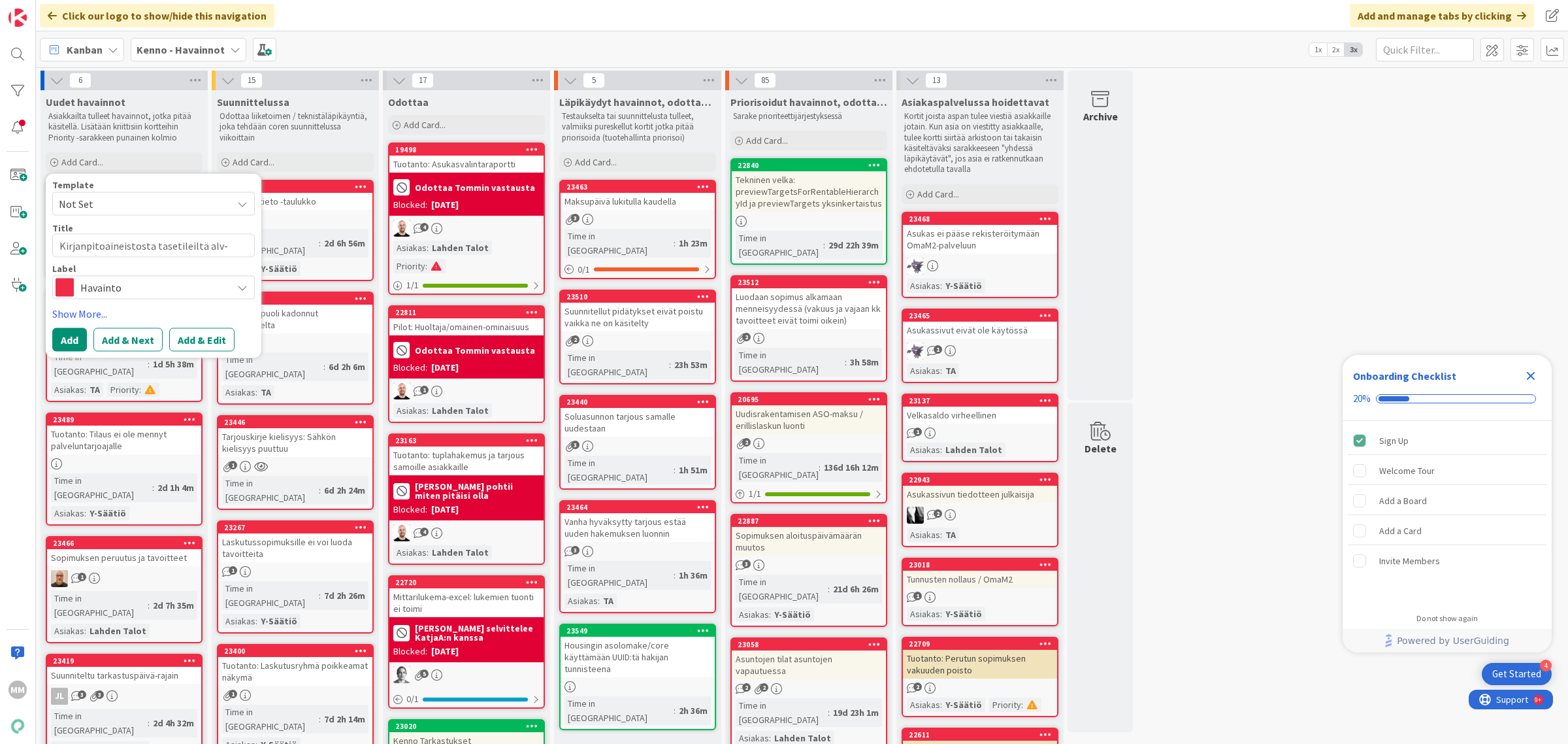
type textarea "Kirjanpitoaineistosta tasetileiltä alv-koodie"
type textarea "x"
type textarea "Kirjanpitoaineistosta tasetileiltä alv-koodien"
type textarea "x"
type textarea "Kirjanpitoaineistosta tasetileiltä alv-koodien p"
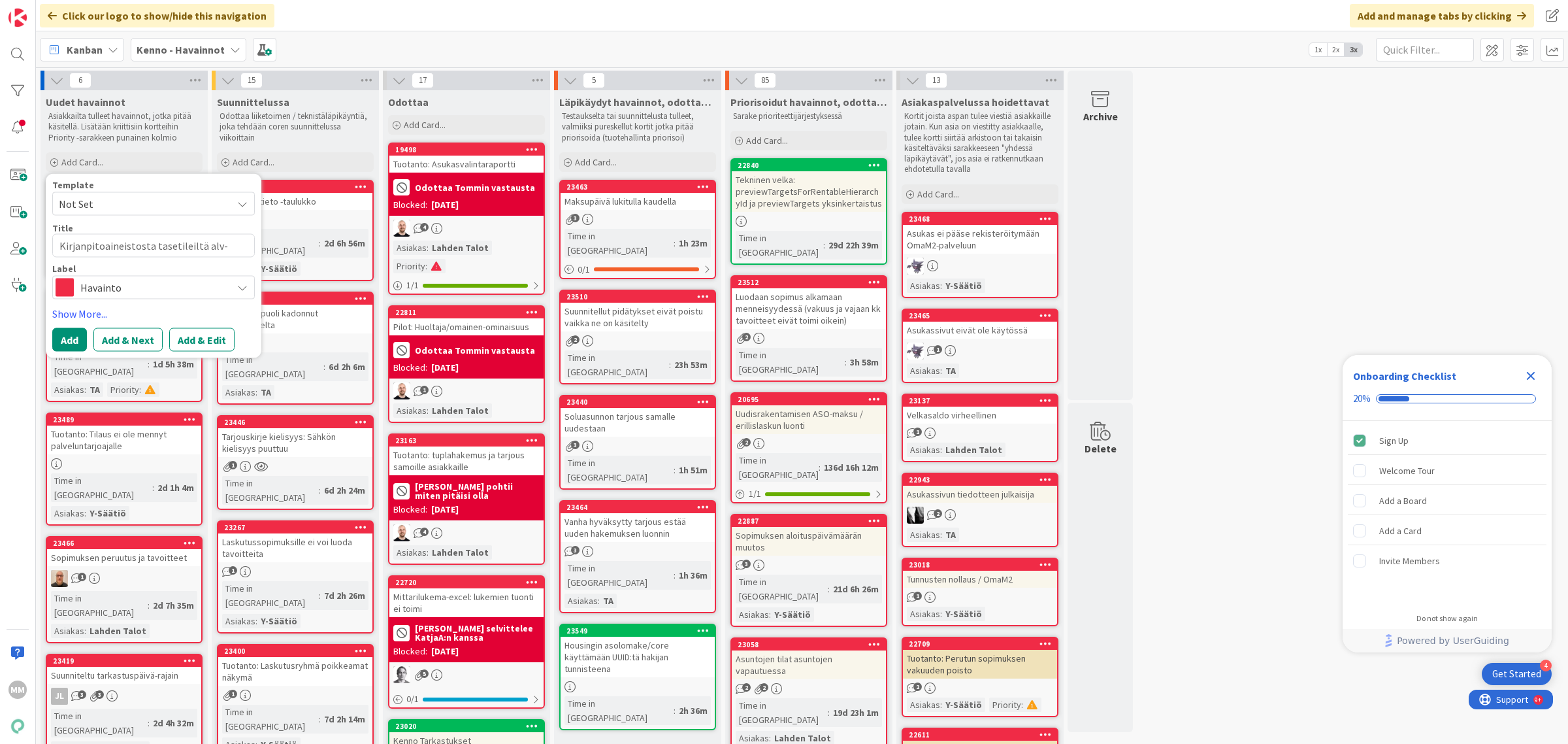
type textarea "x"
type textarea "Kirjanpitoaineistosta tasetileiltä alv-koodien po"
type textarea "x"
type textarea "Kirjanpitoaineistosta tasetileiltä alv-koodien poi"
type textarea "x"
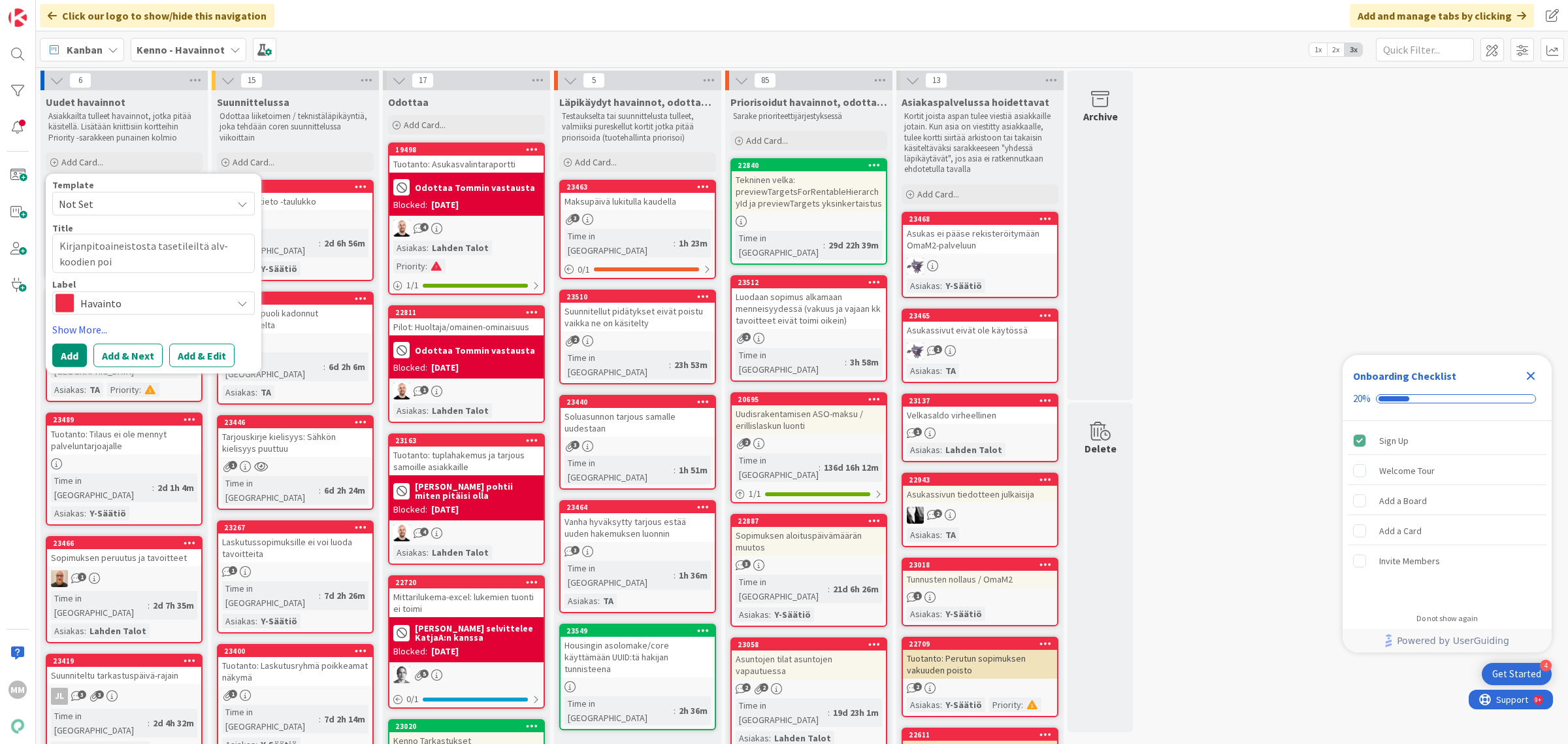
type textarea "Kirjanpitoaineistosta tasetileiltä alv-koodien pois"
type textarea "x"
type textarea "Kirjanpitoaineistosta tasetileiltä alv-koodien poist"
type textarea "x"
type textarea "Kirjanpitoaineistosta tasetileiltä alv-koodien poisto"
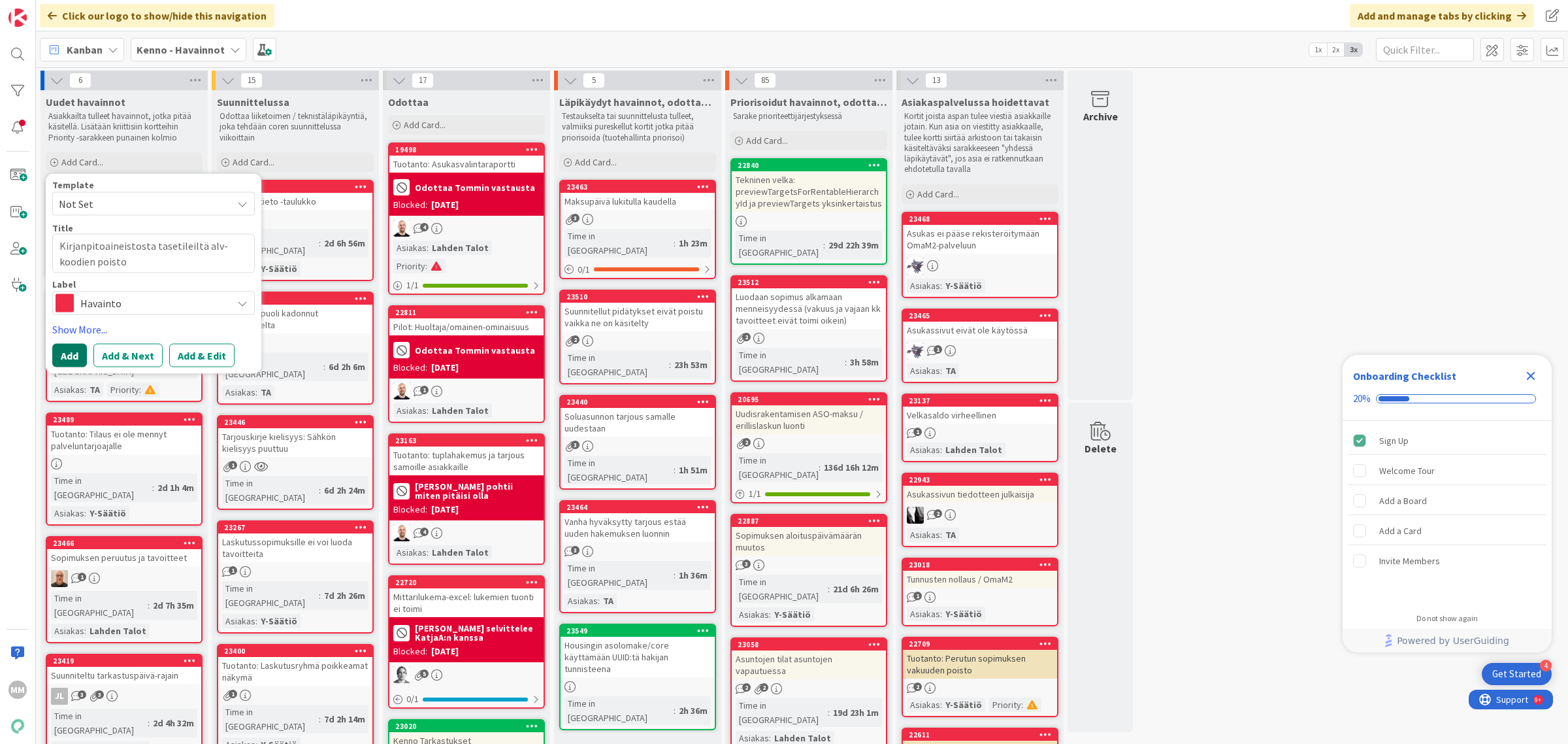
click at [70, 360] on button "Add" at bounding box center [69, 355] width 35 height 23
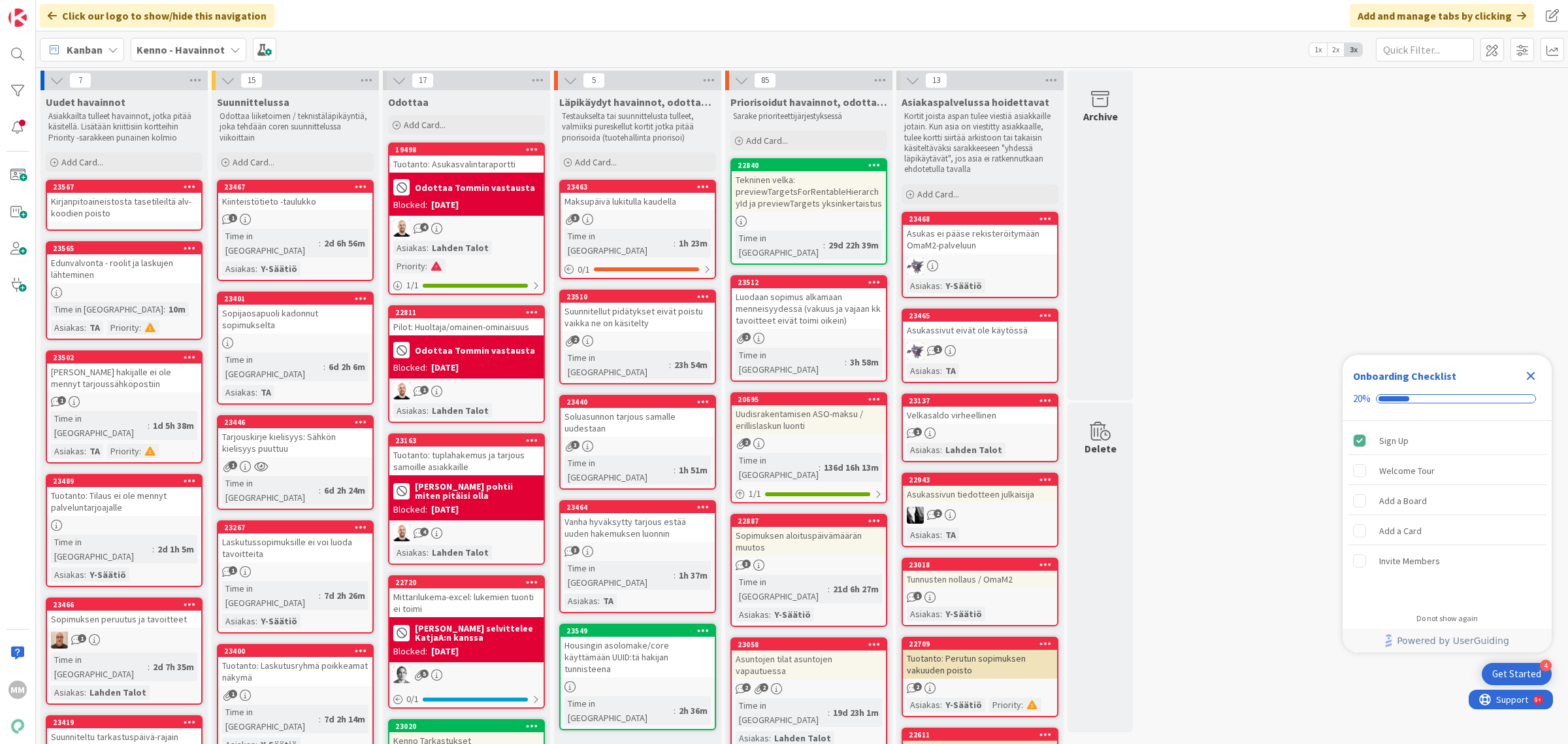
click at [140, 209] on div "Kirjanpitoaineistosta tasetileiltä alv-koodien poisto" at bounding box center [123, 207] width 154 height 29
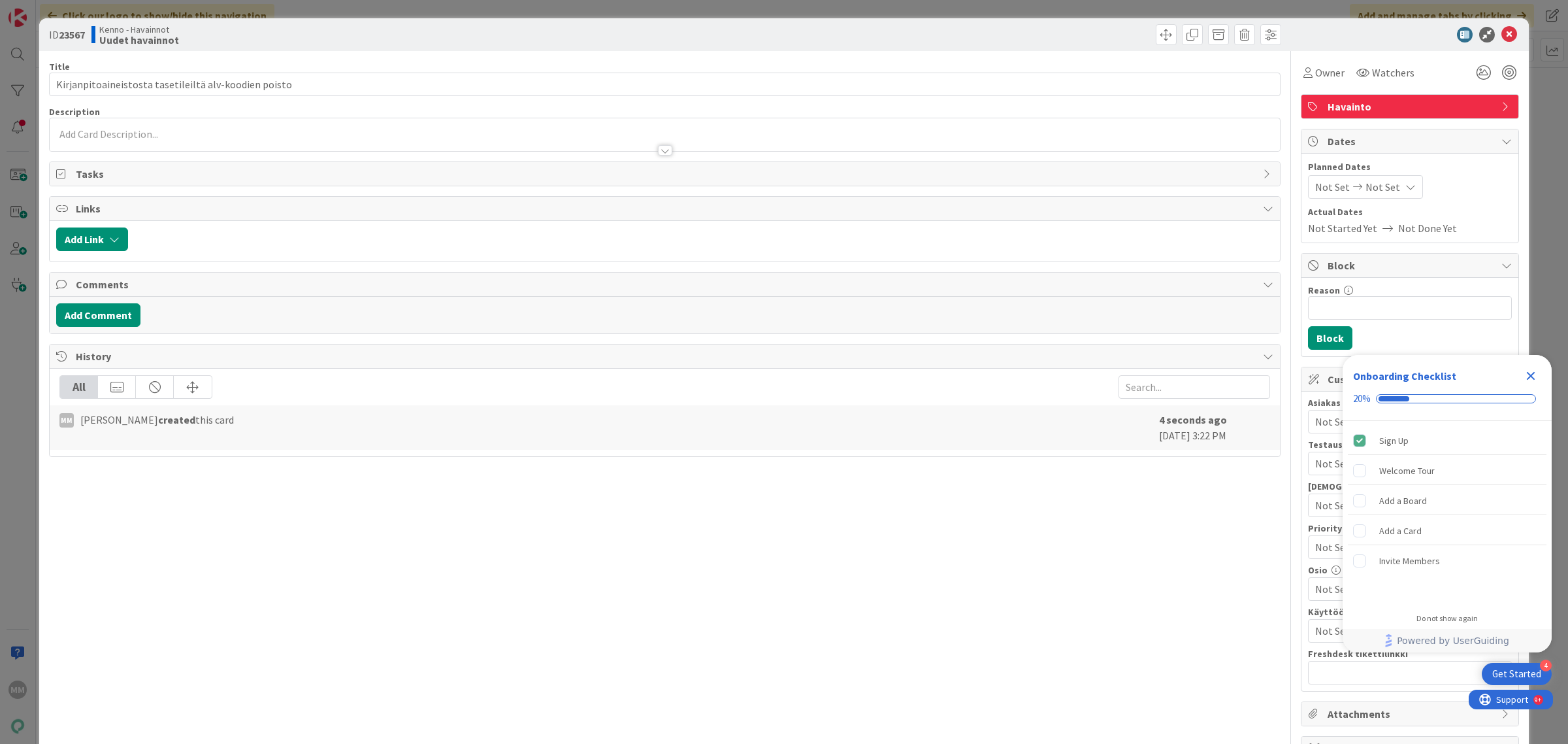
click at [131, 132] on p at bounding box center [665, 134] width 1217 height 15
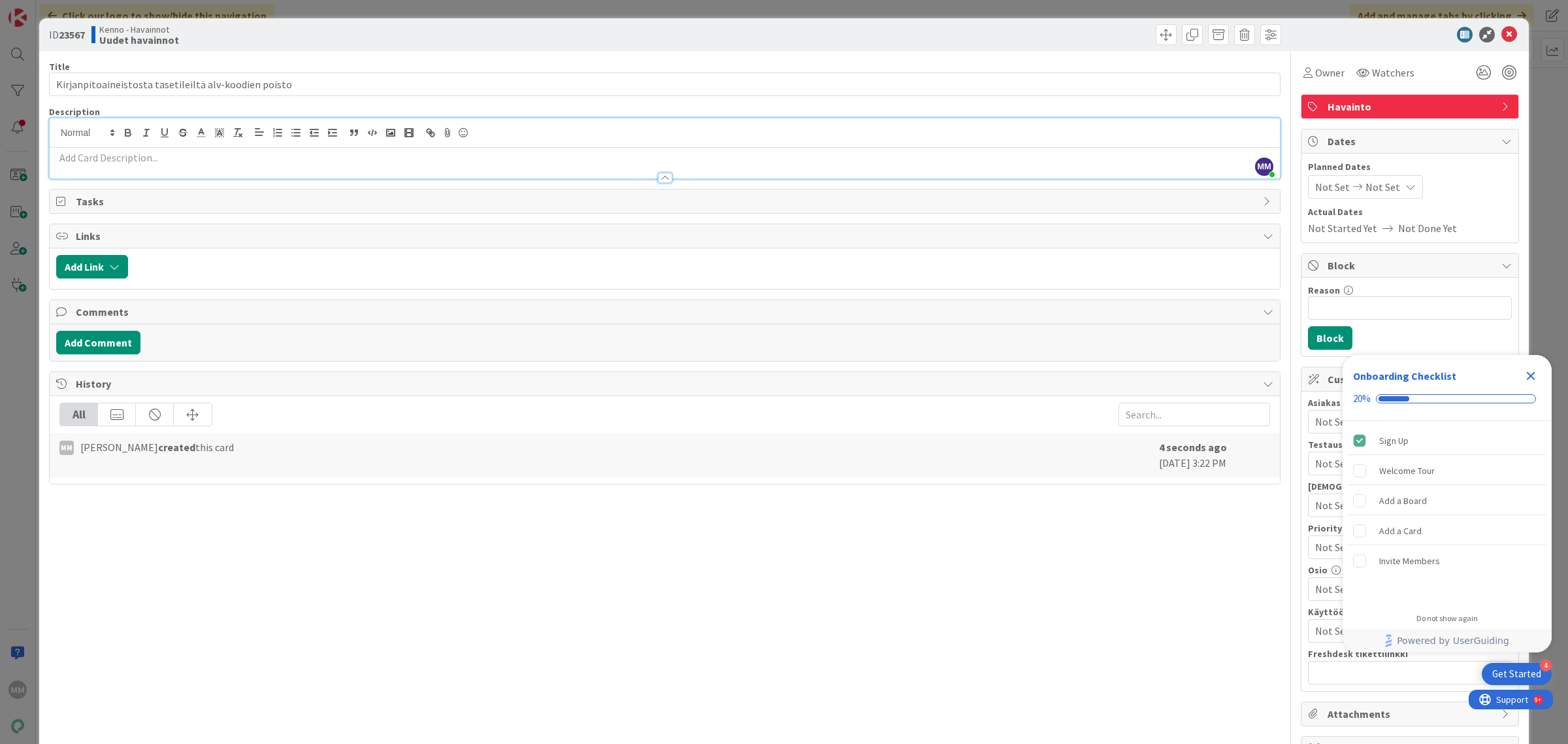
click at [131, 165] on div at bounding box center [665, 171] width 1230 height 14
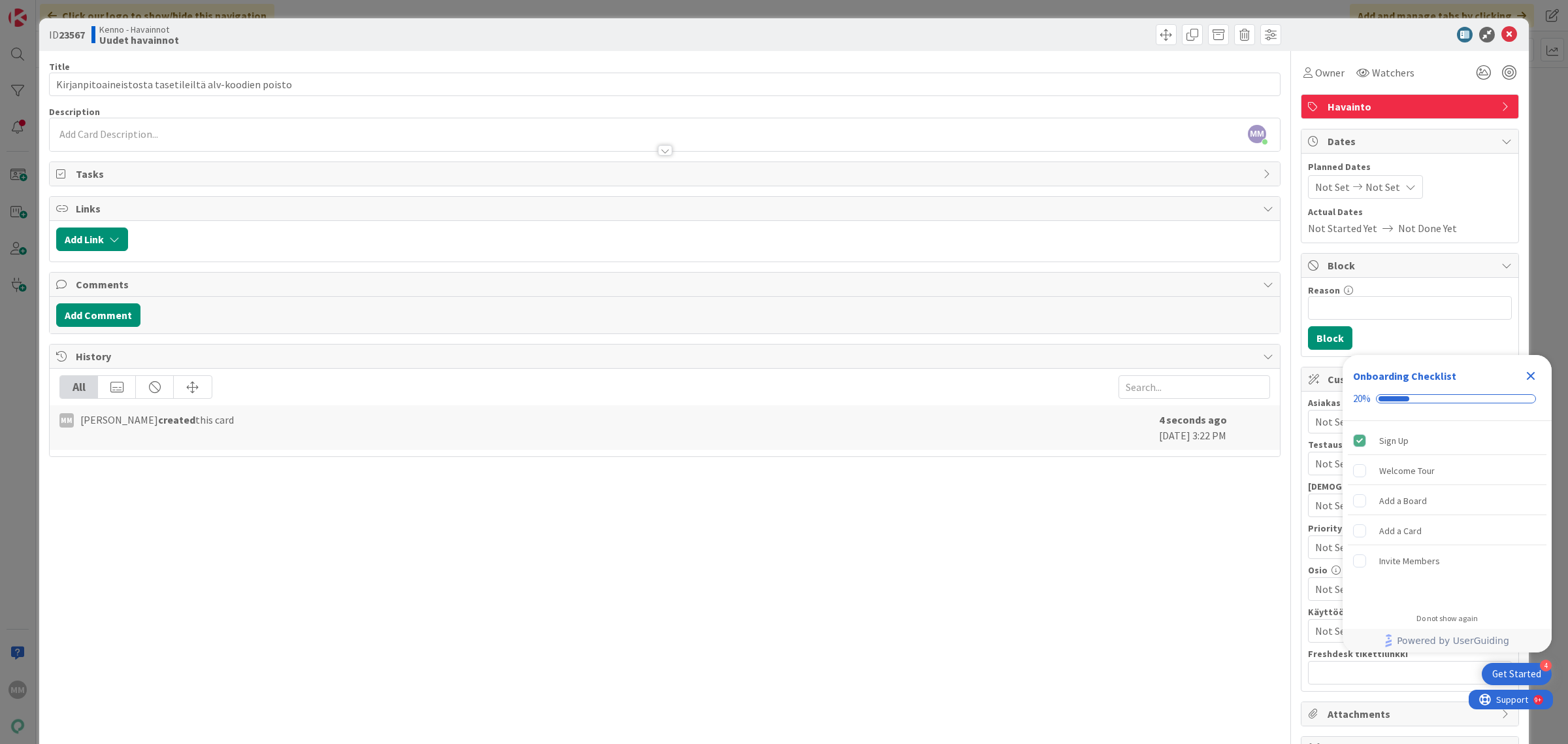
click at [138, 135] on p at bounding box center [665, 134] width 1217 height 15
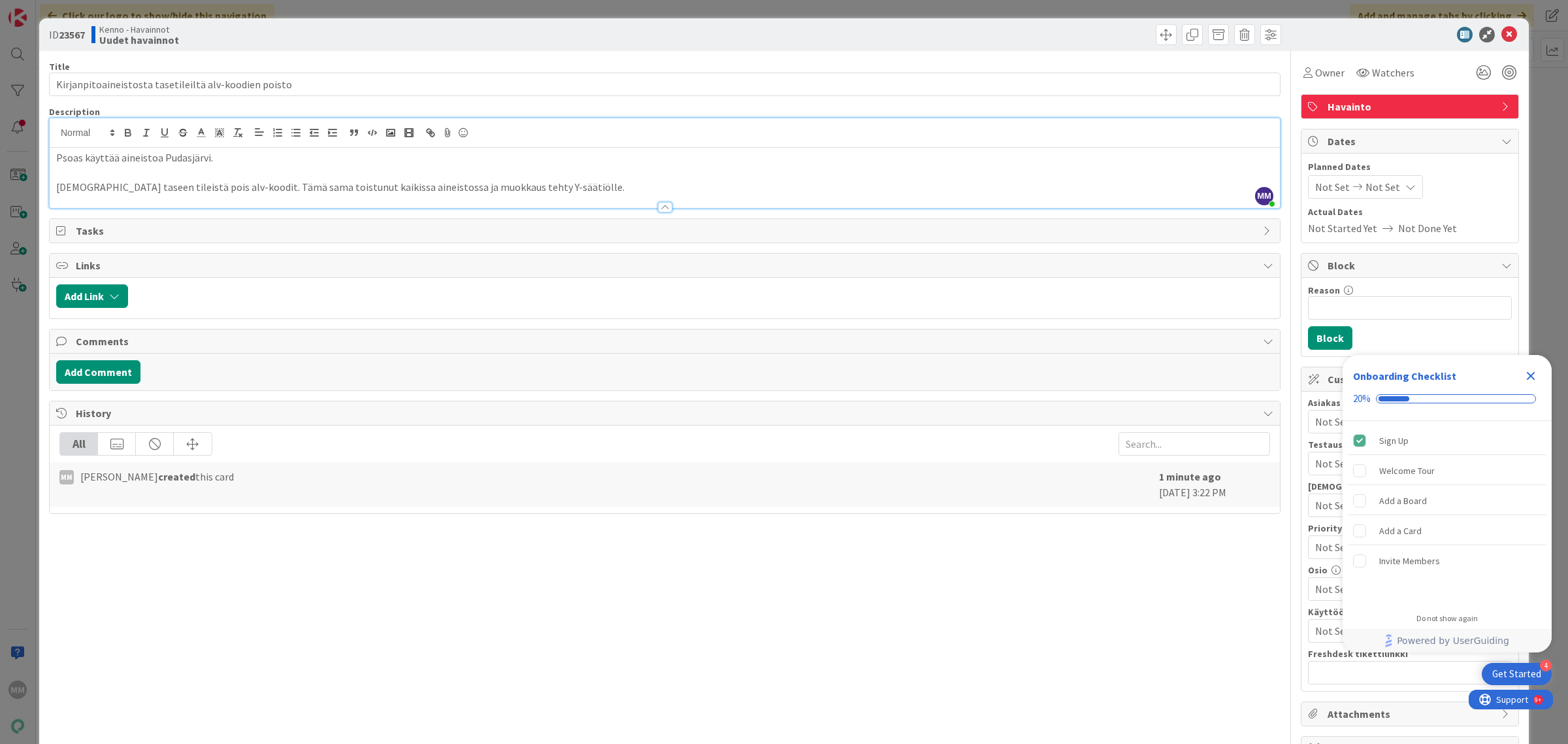
click at [563, 178] on p at bounding box center [665, 173] width 1217 height 15
click at [608, 186] on p "Aineistosta taseen tileistä pois alv-koodit. Tämä sama toistunut kaikissa ainei…" at bounding box center [665, 187] width 1217 height 15
click at [592, 187] on p "Aineistosta taseen tileistä pois alv-koodit. Tämä sama toistunut kaikissa ainei…" at bounding box center [665, 187] width 1217 height 15
drag, startPoint x: 572, startPoint y: 188, endPoint x: 239, endPoint y: 184, distance: 333.0
click at [239, 184] on p "Aineistosta taseen tileistä pois alv-koodit. Tämä sama toistunut kaikissa ainei…" at bounding box center [665, 187] width 1217 height 15
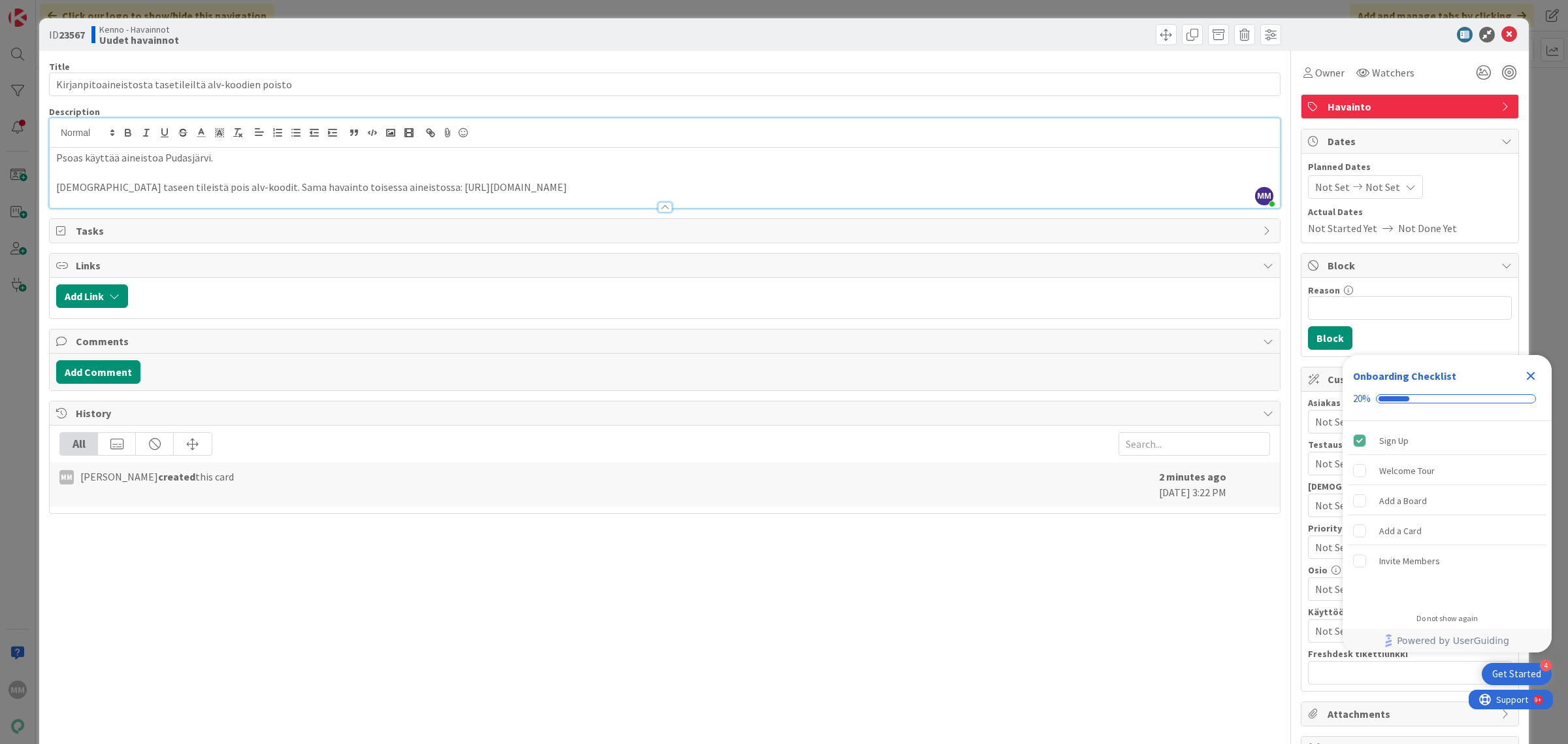
click at [384, 184] on p "Aineistosta taseen tileistä pois alv-koodit. Sama havainto toisessa aineistossa…" at bounding box center [665, 187] width 1217 height 15
click at [393, 190] on p "Aineistosta taseen tileistä pois alv-koodit. Sama havainto toisessa aineistossa…" at bounding box center [665, 187] width 1217 height 15
click at [240, 184] on p "Aineistosta taseen tileistä pois alv-koodit. Sama havainto toisessa aineistossa…" at bounding box center [665, 187] width 1217 height 15
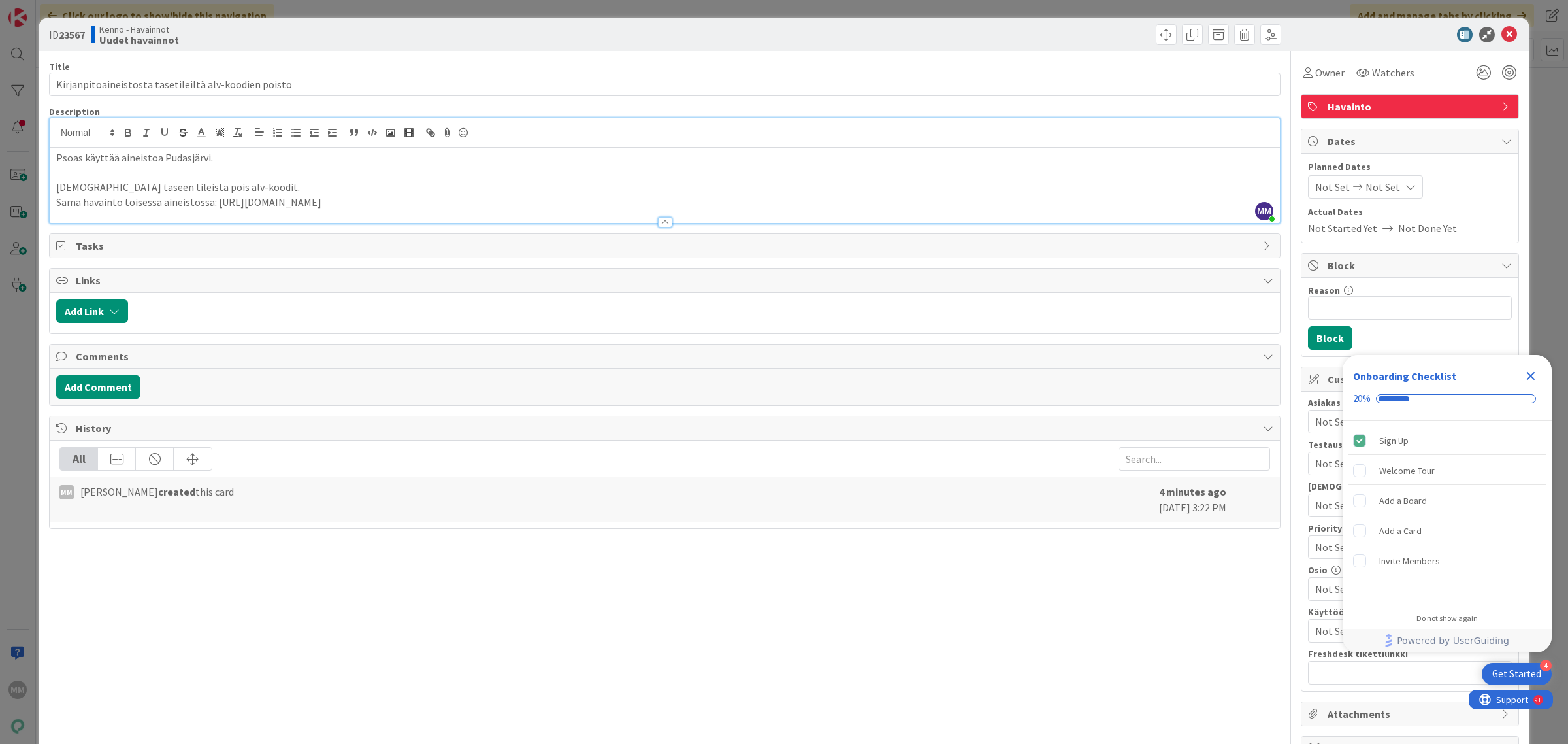
click at [857, 199] on p "Sama havainto toisessa aineistossa: https://kanbanzone.io/b/zNAq4MXH/c/22004-Ne…" at bounding box center [665, 202] width 1217 height 15
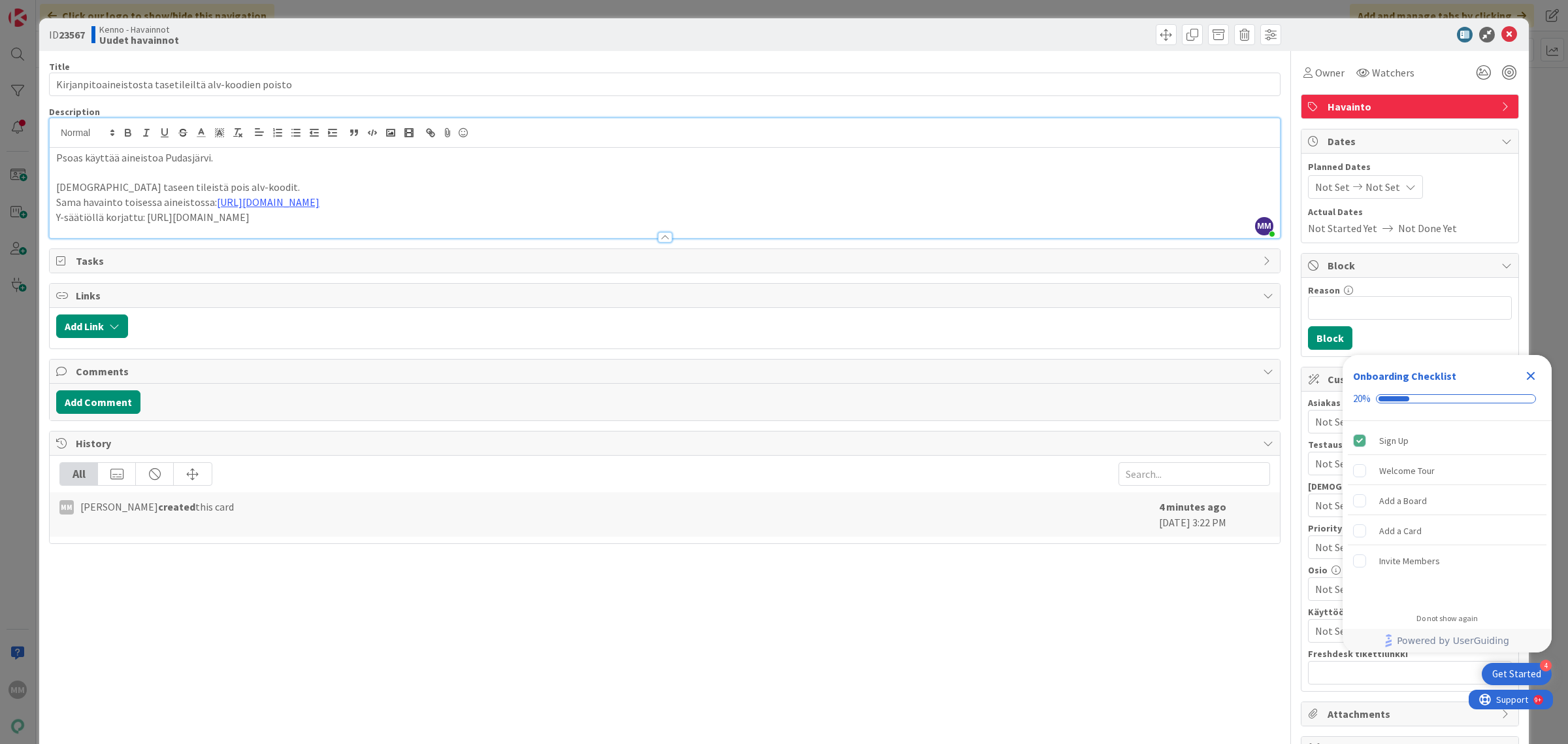
click at [259, 185] on p "[DEMOGRAPHIC_DATA] taseen tileistä pois alv-koodit." at bounding box center [665, 187] width 1217 height 15
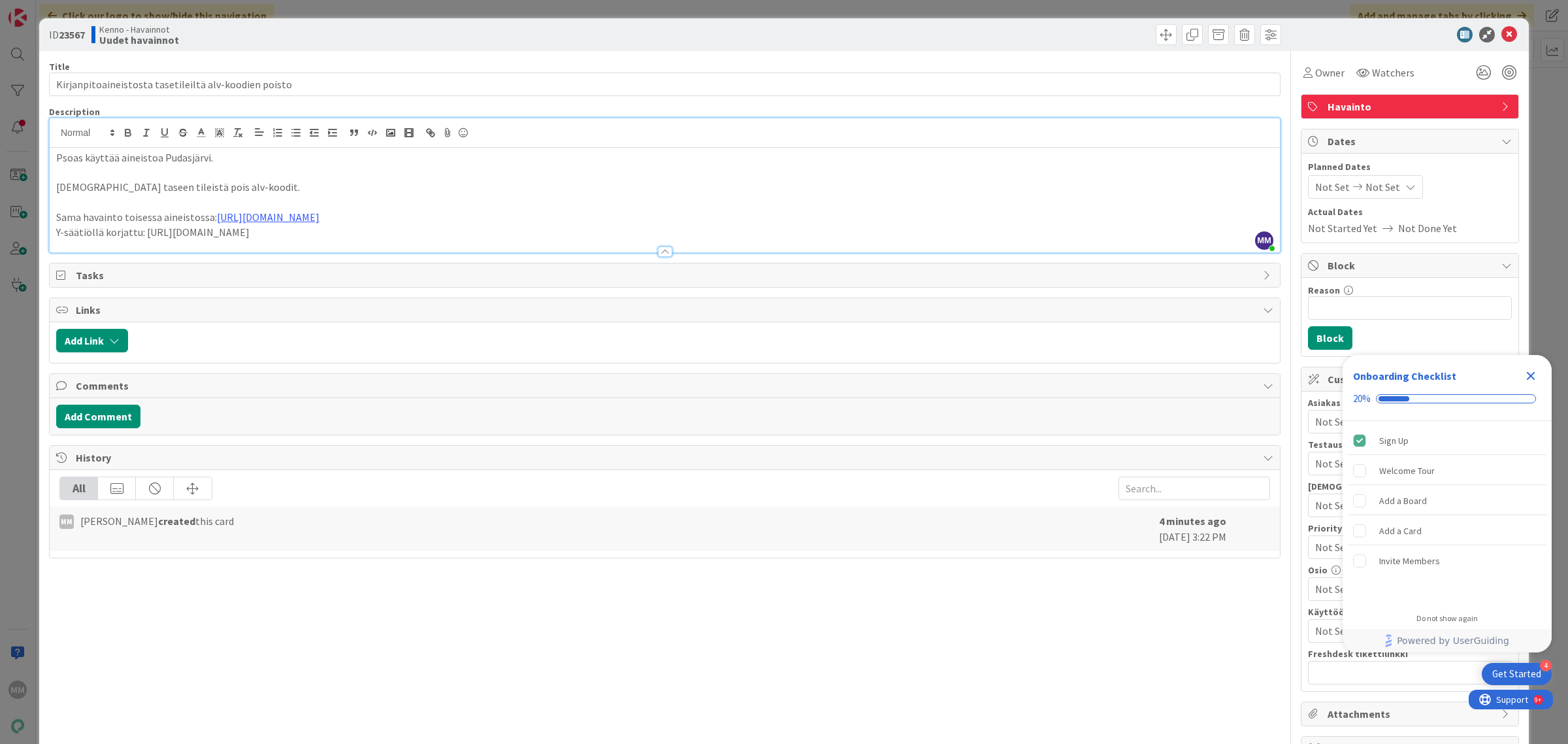
drag, startPoint x: 523, startPoint y: 701, endPoint x: 521, endPoint y: 679, distance: 22.1
click at [523, 700] on div "Title 53 / 128 Kirjanpitoaineistosta tasetileiltä alv-koodien poisto Descriptio…" at bounding box center [665, 474] width 1232 height 846
click at [319, 218] on link "[URL][DOMAIN_NAME]" at bounding box center [268, 217] width 102 height 13
click at [494, 249] on link "[URL][DOMAIN_NAME]" at bounding box center [497, 242] width 90 height 17
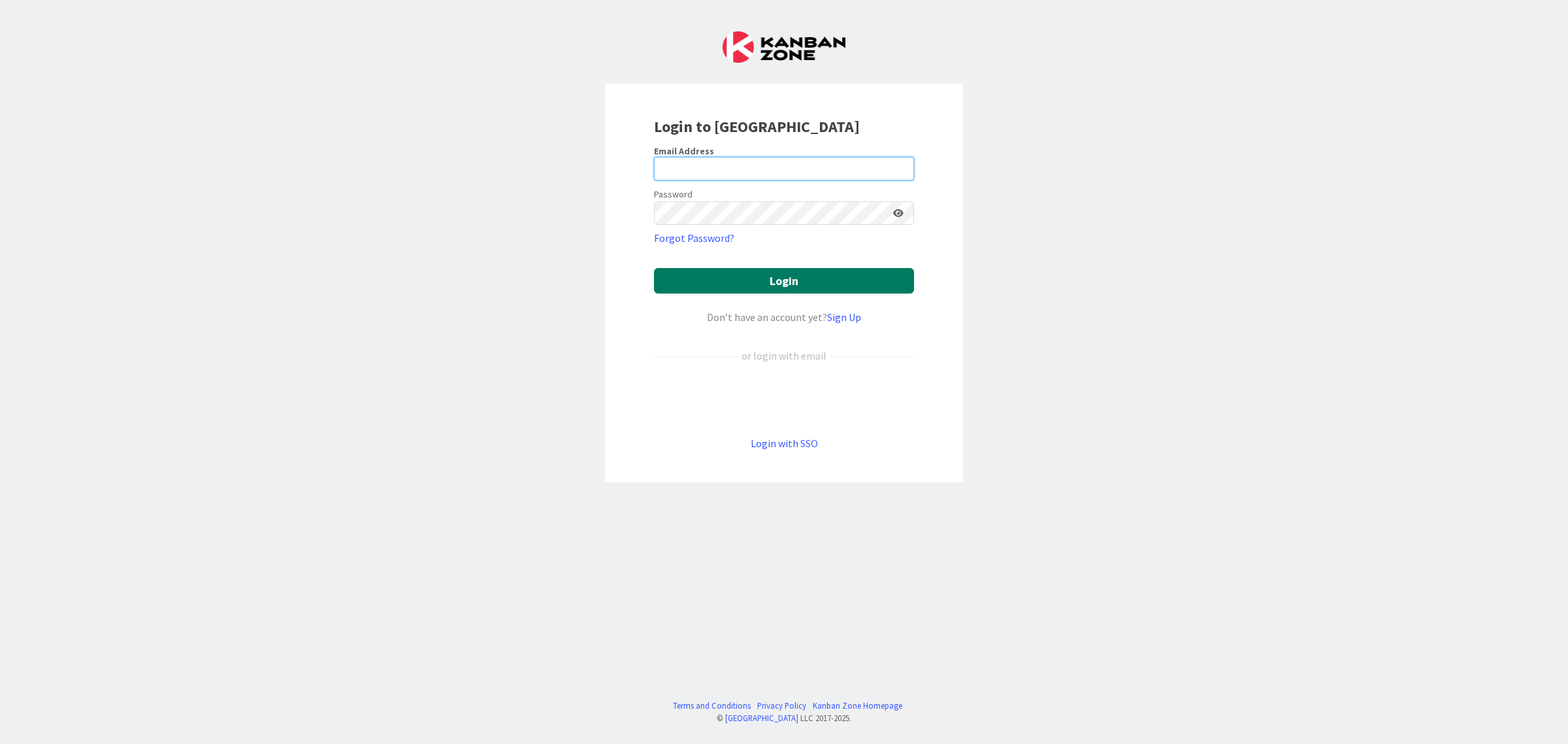
type input "[EMAIL_ADDRESS][DOMAIN_NAME]"
click at [762, 279] on button "Login" at bounding box center [784, 281] width 260 height 26
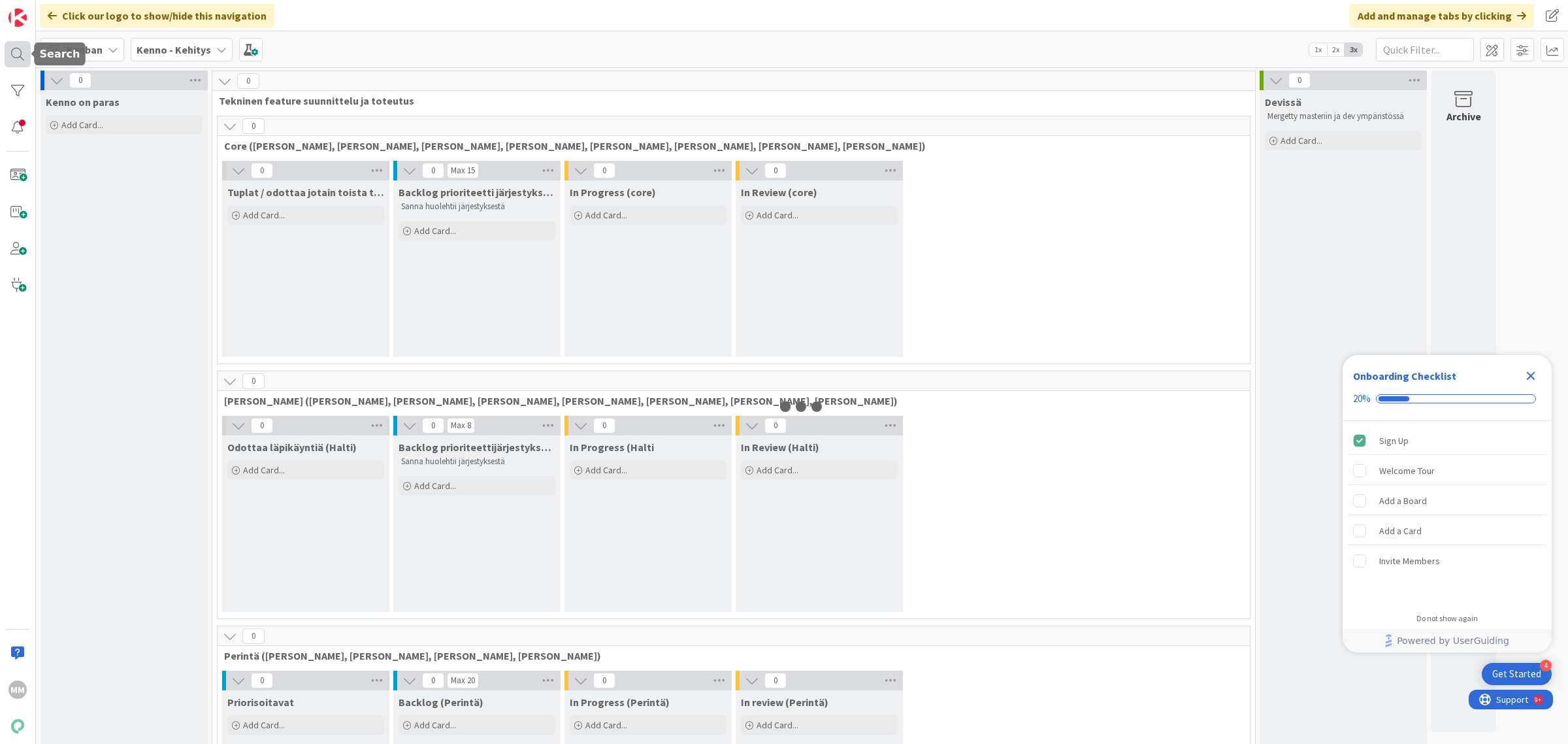
click at [25, 56] on div at bounding box center [18, 54] width 26 height 26
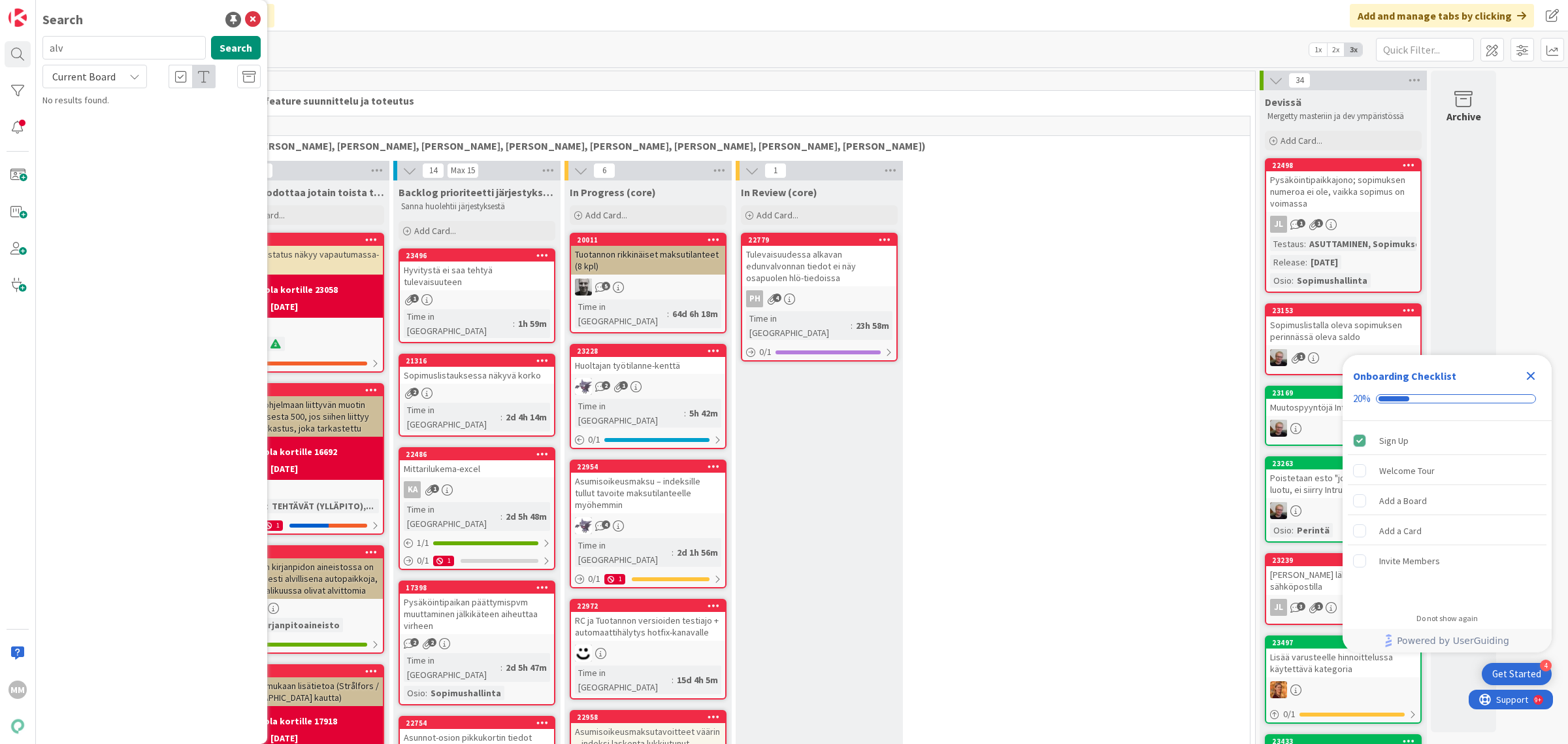
type input "alv"
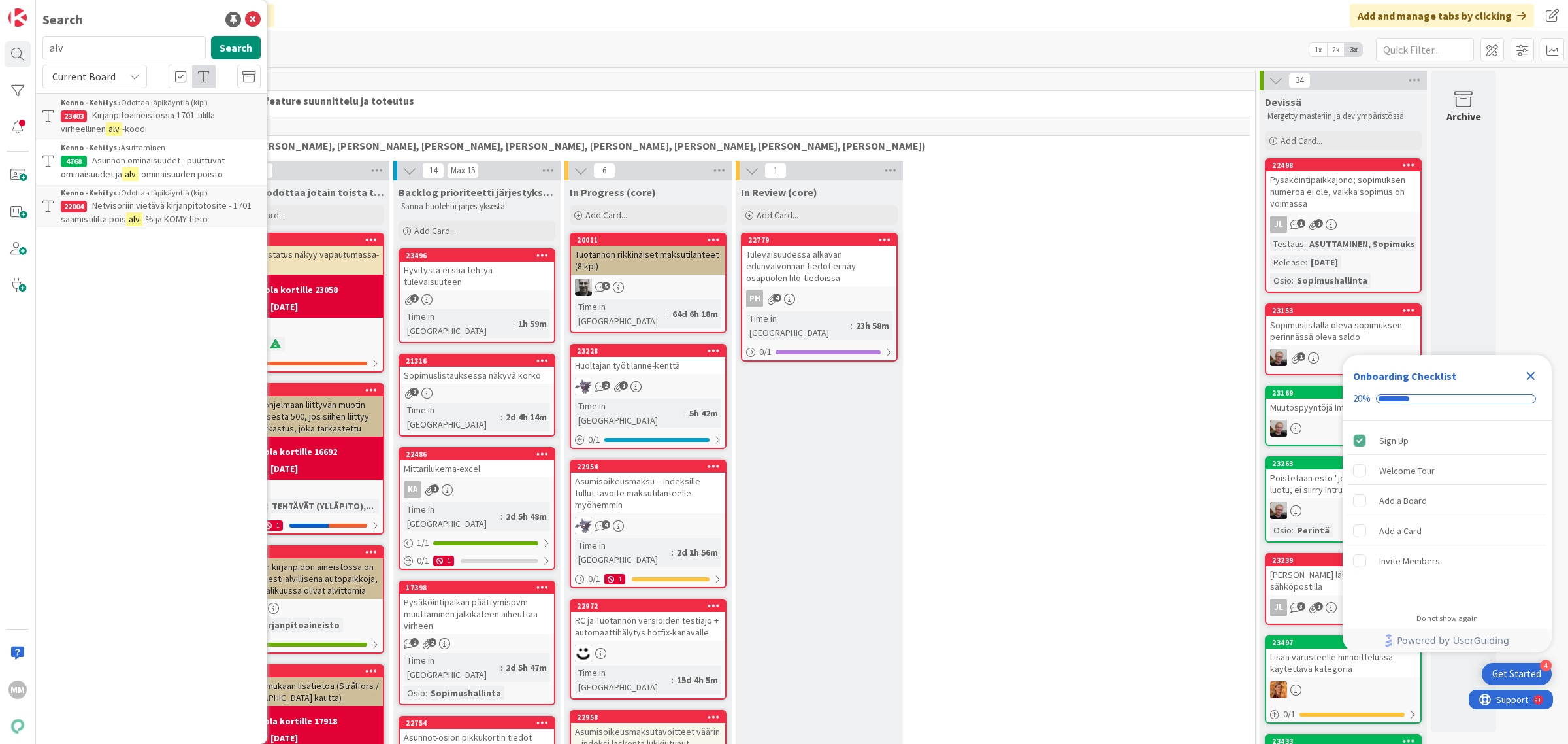
click at [194, 115] on span "Kirjanpitoaineistossa 1701-tilillä virheellinen" at bounding box center [137, 122] width 154 height 26
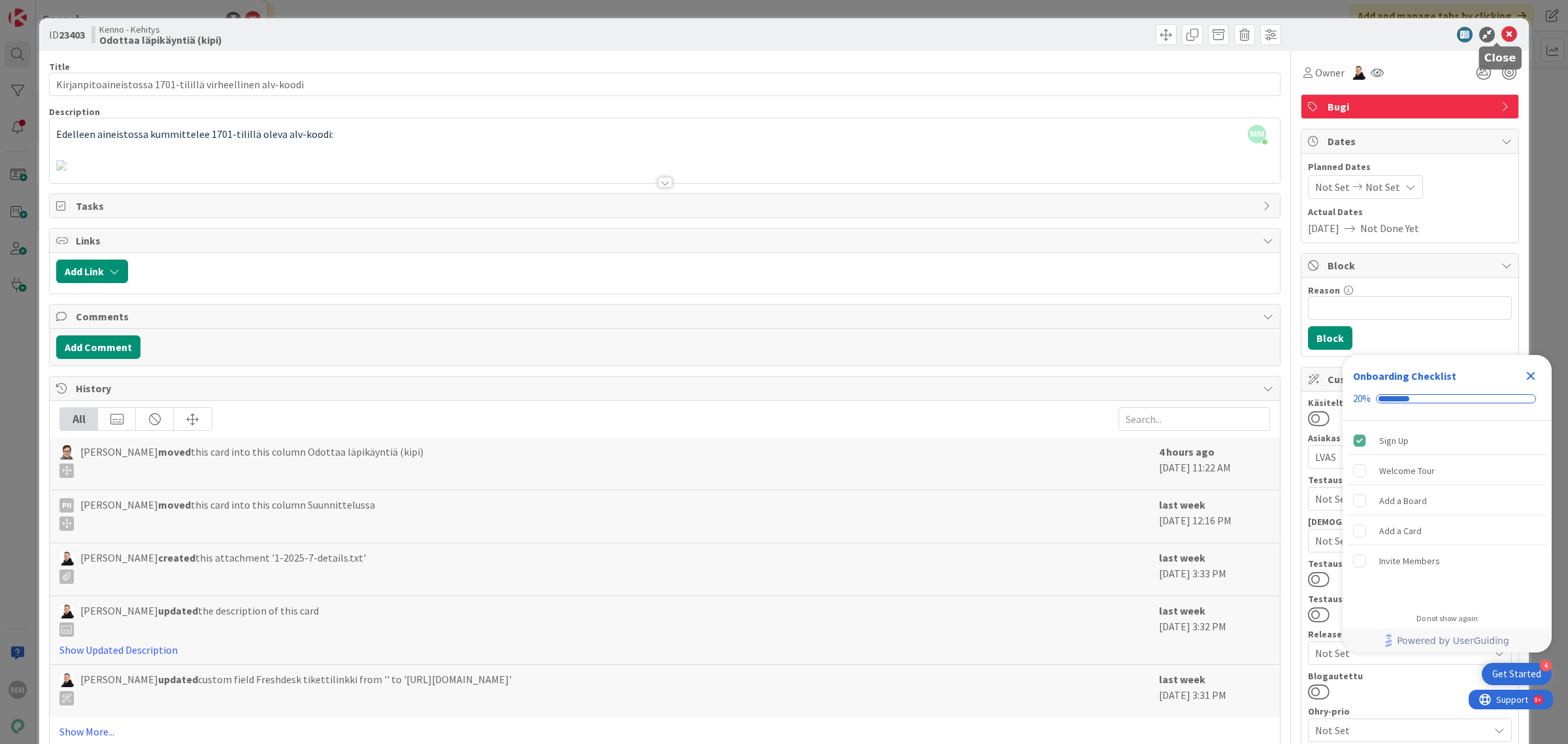
click at [1502, 31] on icon at bounding box center [1509, 34] width 15 height 15
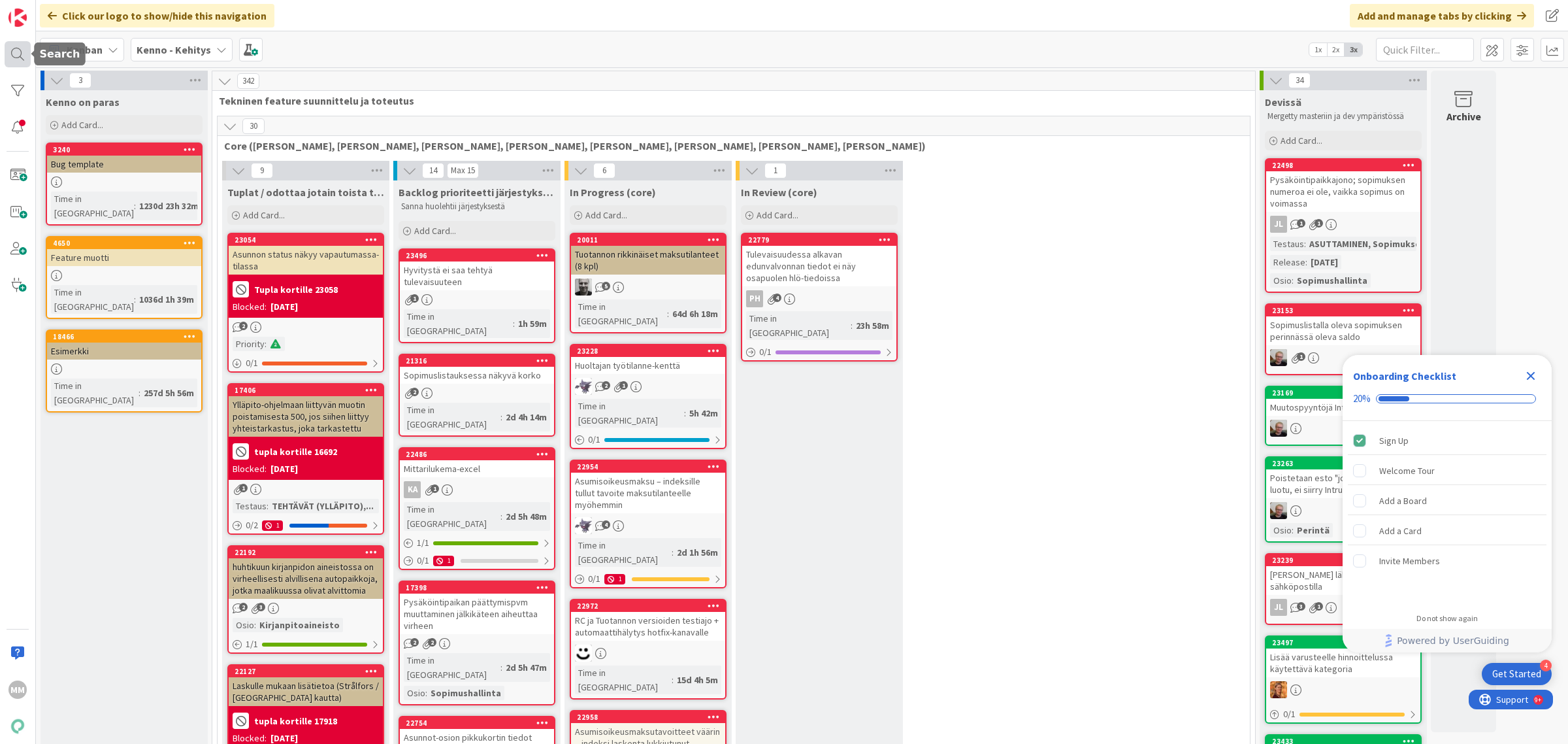
click at [17, 61] on div at bounding box center [18, 54] width 26 height 26
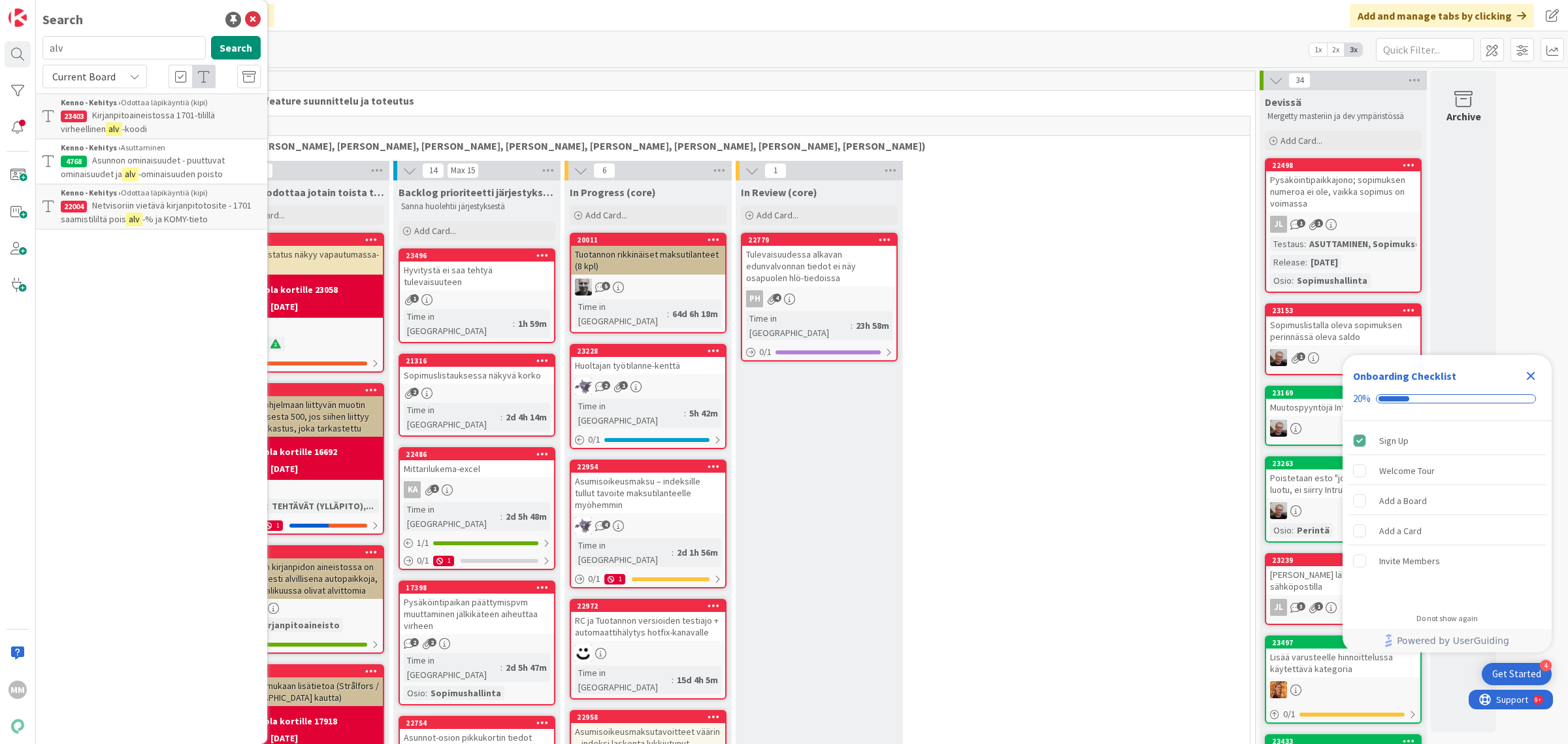
click at [154, 211] on p "Netvisoriin vietävä kirjanpitotosite - 1701 saamistililtä pois alv -% ja KOMY-t…" at bounding box center [161, 212] width 200 height 27
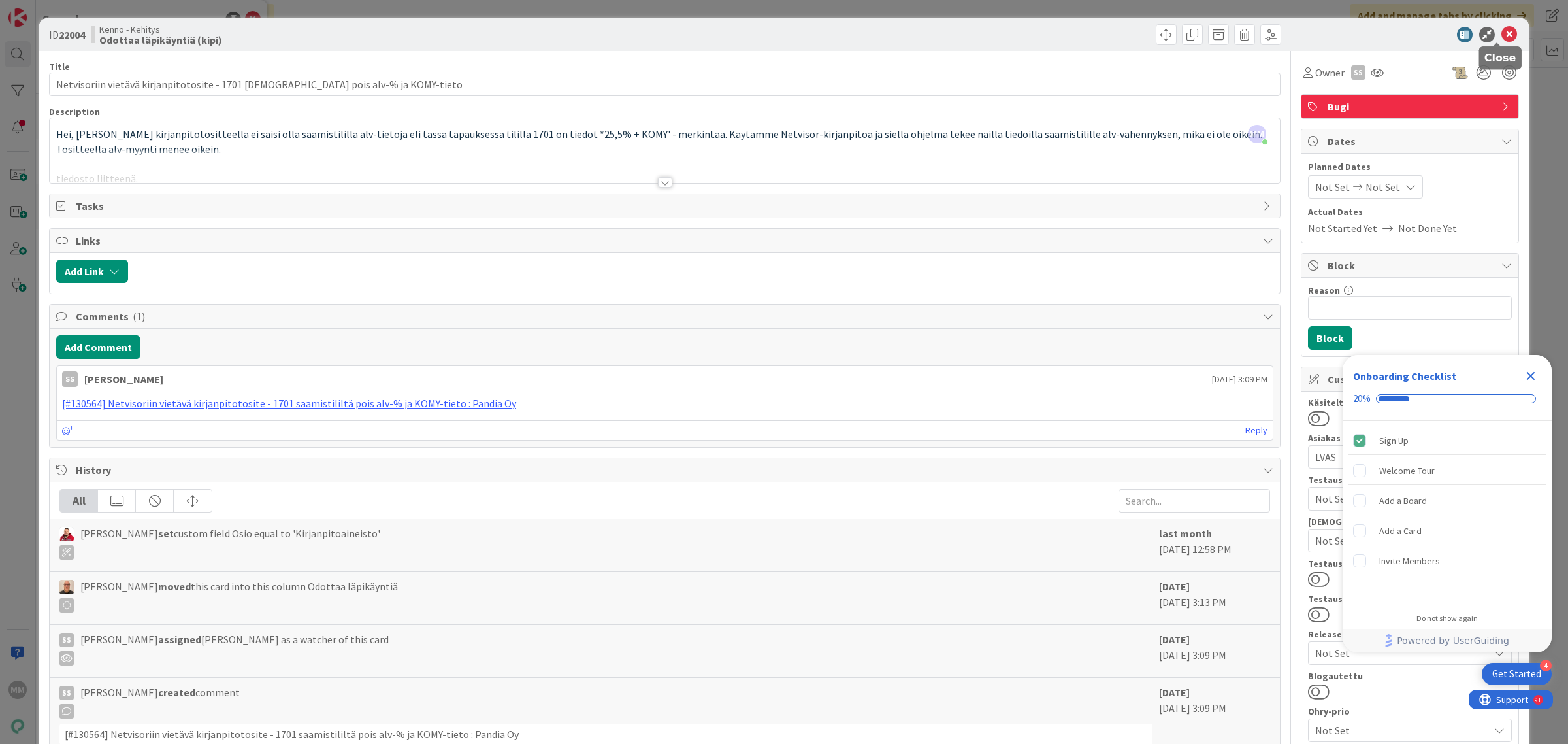
click at [1508, 33] on div "ID 22004 Kenno - Kehitys Odottaa läpikäyntiä (kipi)" at bounding box center [784, 35] width 1490 height 33
click at [1502, 31] on icon at bounding box center [1509, 34] width 15 height 15
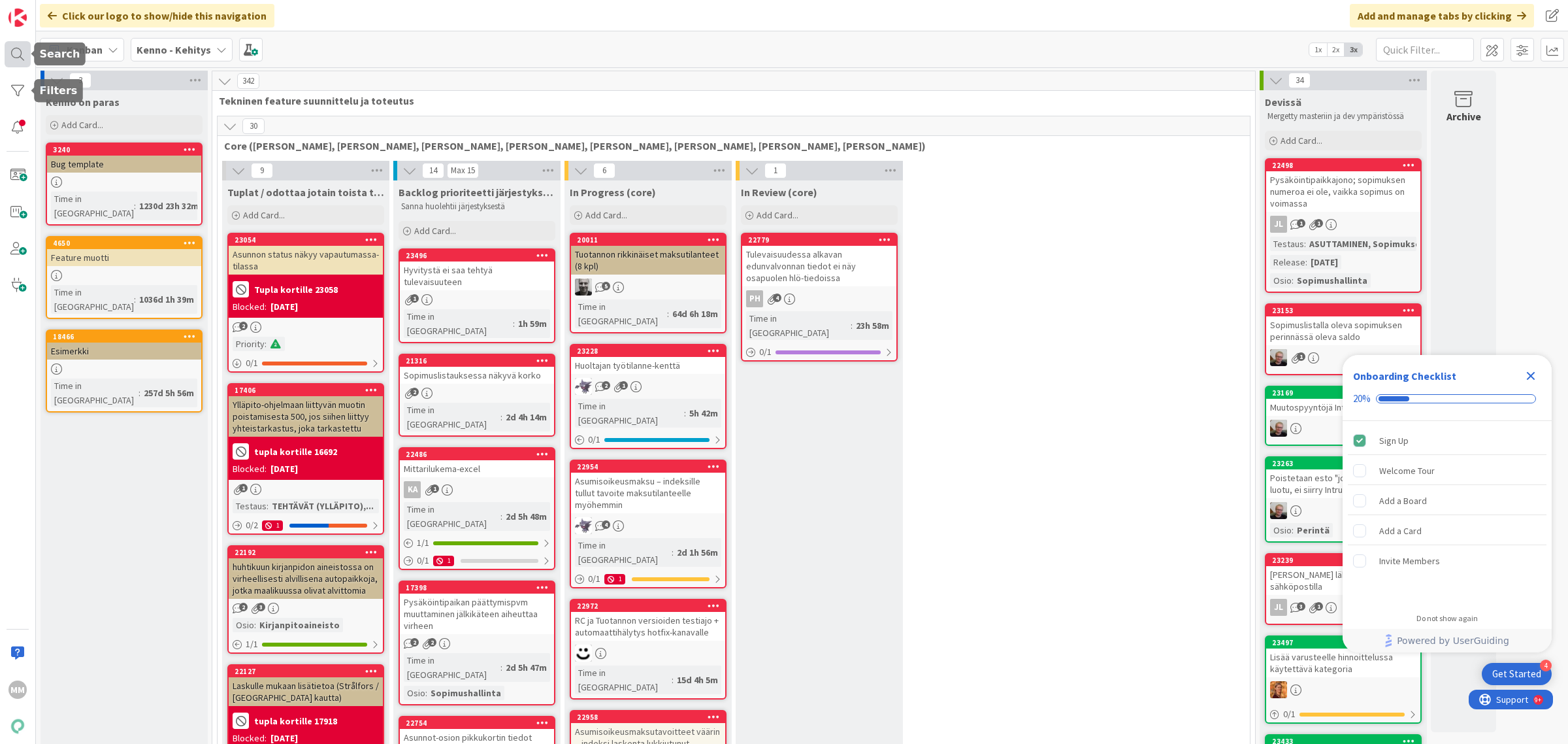
click at [12, 57] on div at bounding box center [18, 54] width 26 height 26
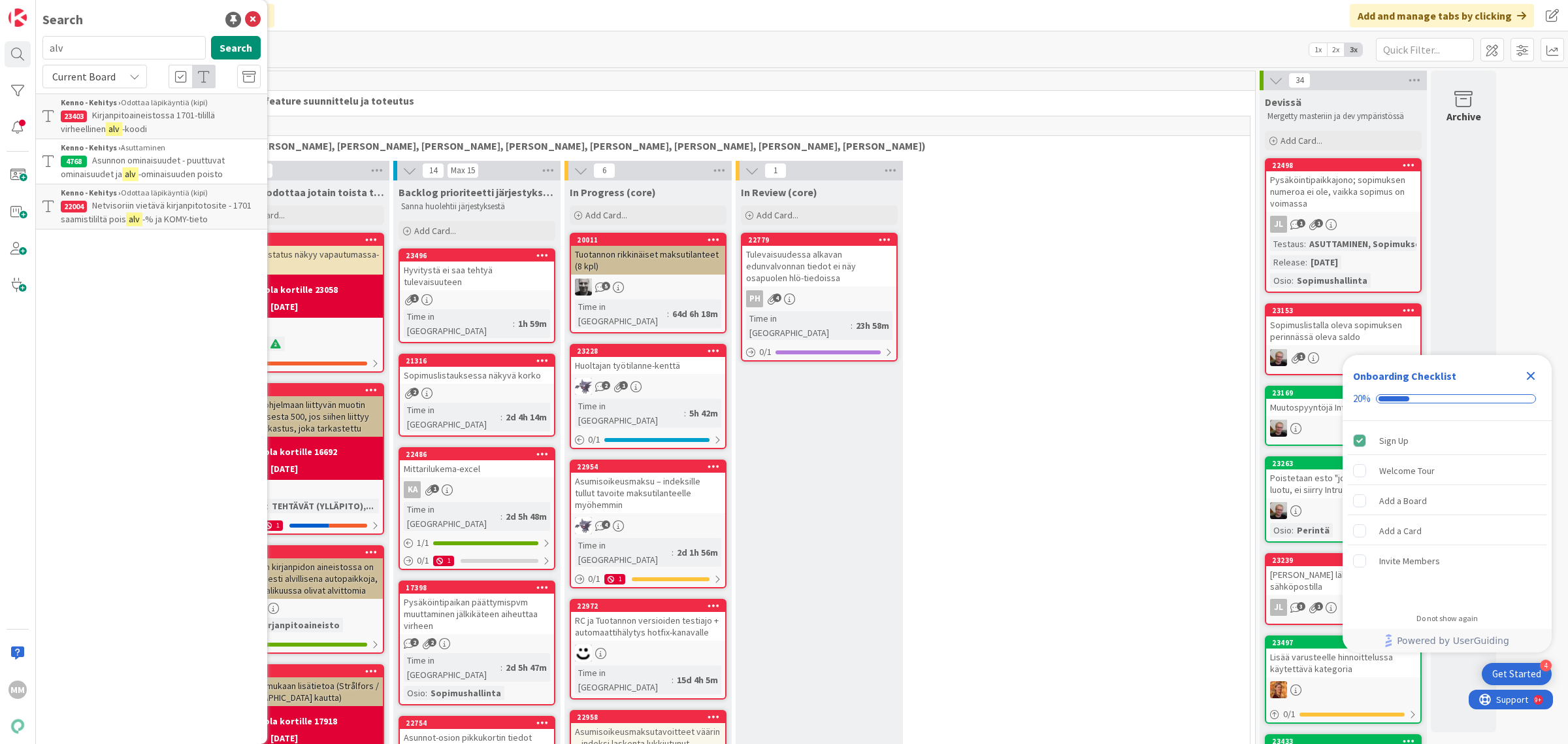
click at [83, 57] on input "alv" at bounding box center [124, 48] width 164 height 23
type input "alv-koodi"
click at [110, 82] on span "Current Board" at bounding box center [84, 77] width 64 height 13
click at [115, 132] on span "All Boards" at bounding box center [118, 131] width 136 height 19
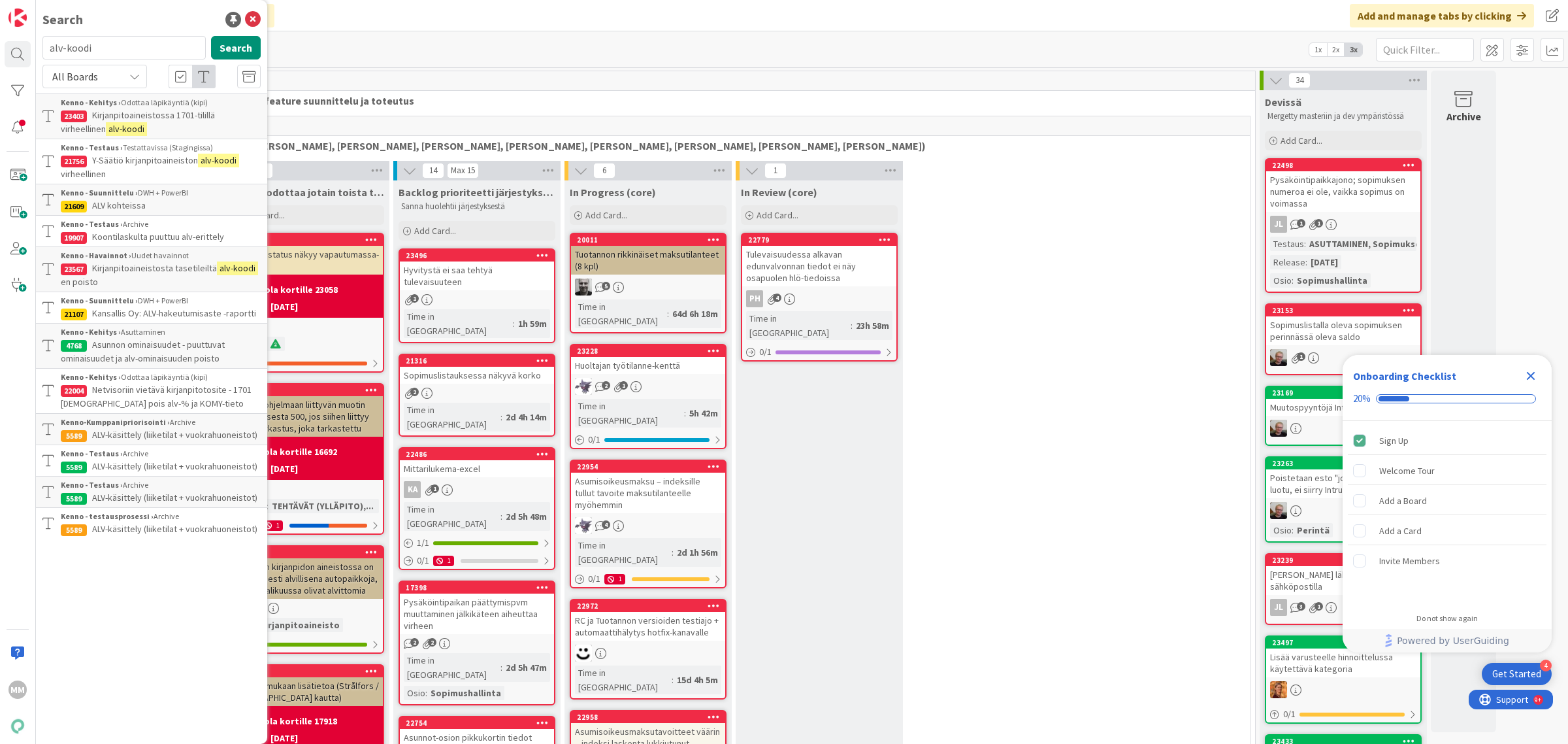
click at [136, 164] on span "Y-Säätiö kirjanpitoaineiston" at bounding box center [144, 160] width 106 height 12
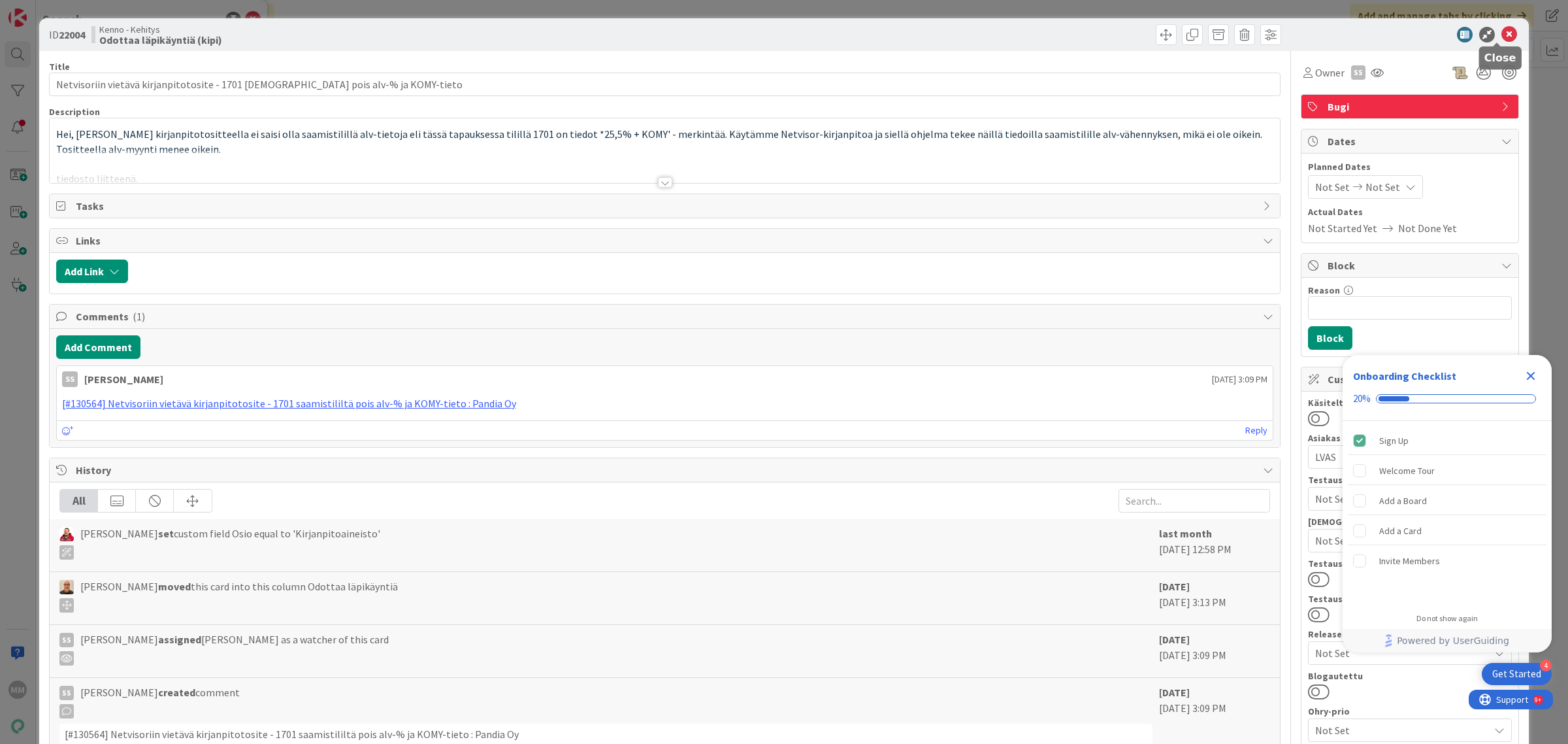
click at [1502, 31] on icon at bounding box center [1509, 34] width 15 height 15
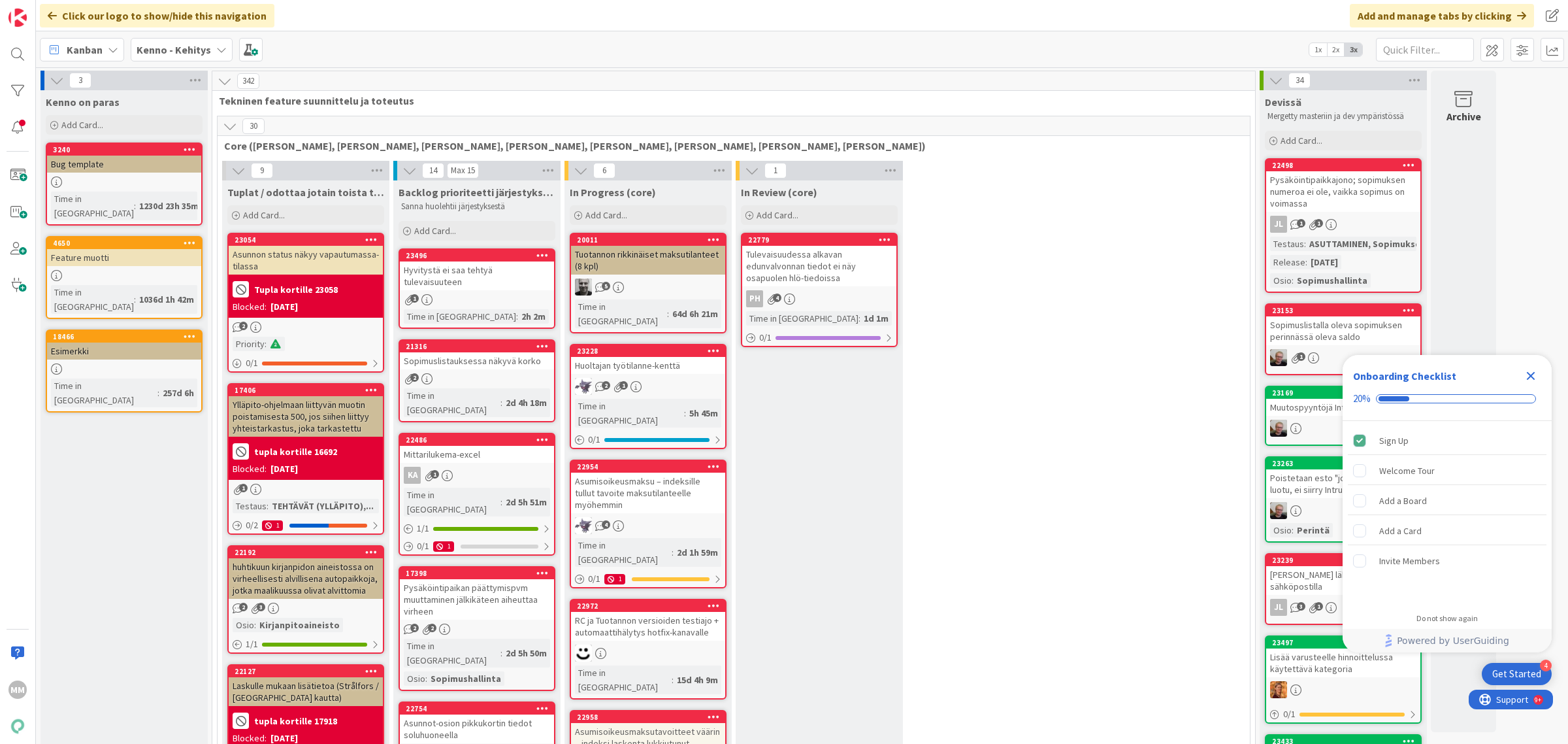
click at [204, 47] on b "Kenno - Kehitys" at bounding box center [173, 49] width 74 height 13
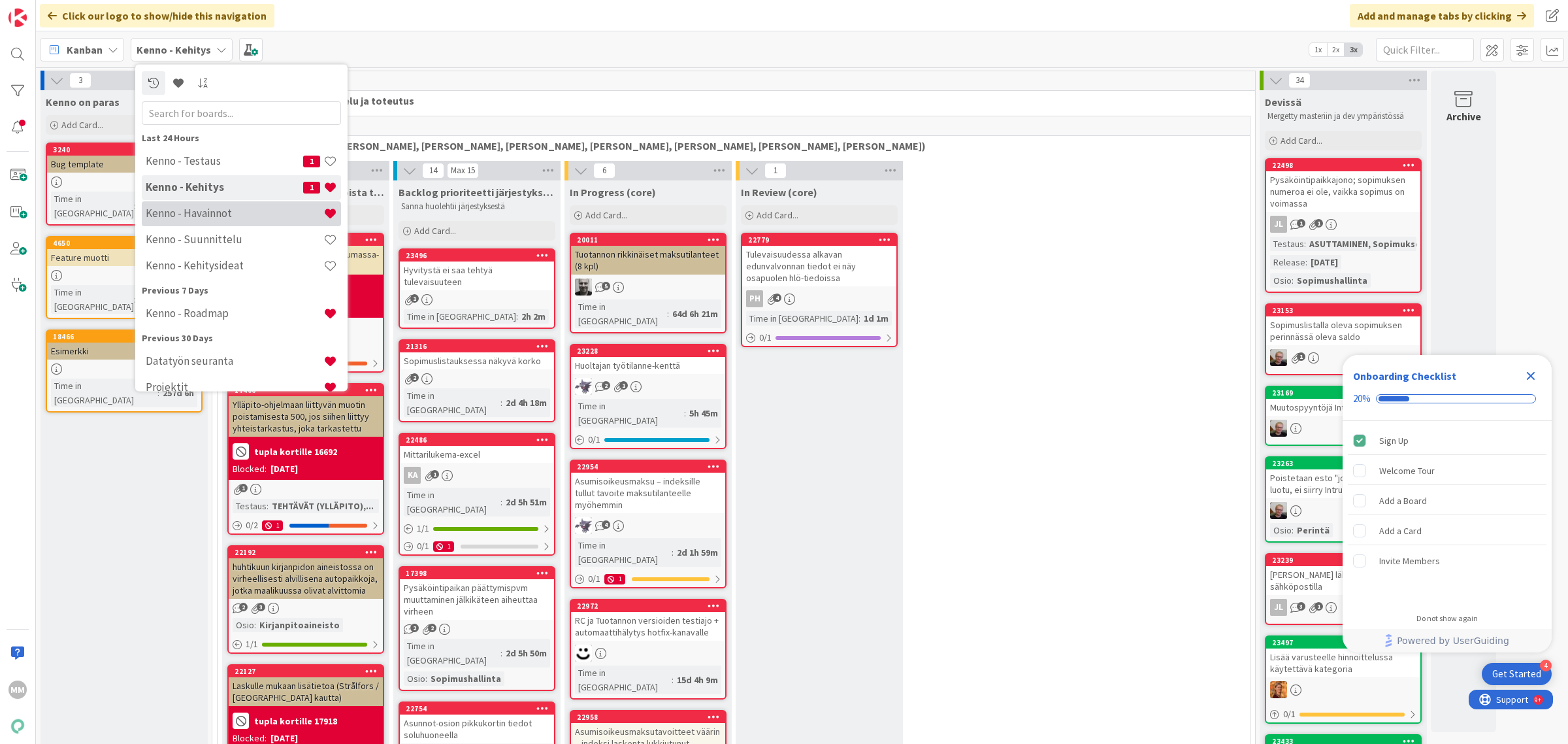
click at [205, 211] on h4 "Kenno - Havainnot" at bounding box center [235, 213] width 177 height 13
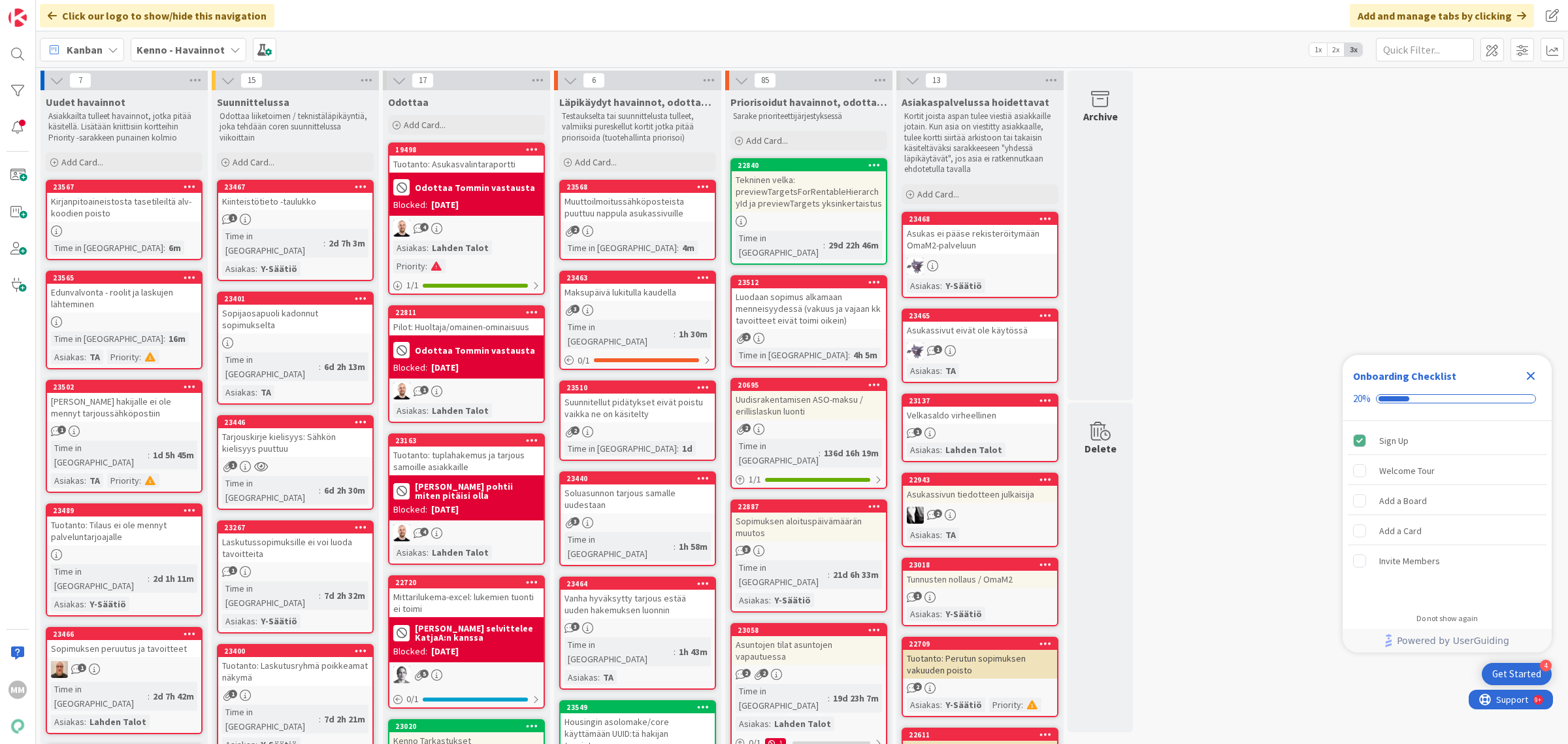
click at [181, 50] on b "Kenno - Havainnot" at bounding box center [180, 49] width 88 height 13
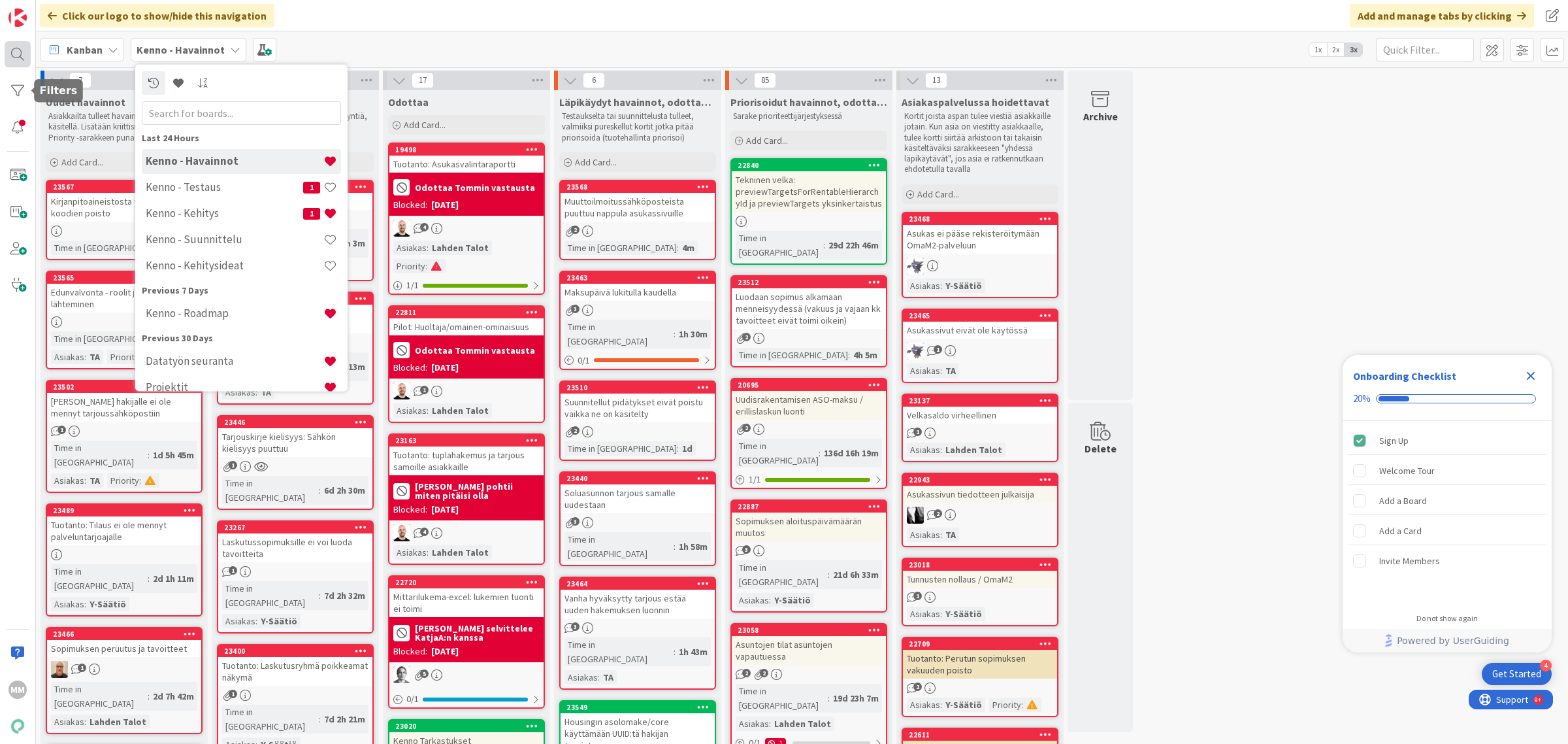
click at [17, 51] on div at bounding box center [18, 54] width 26 height 26
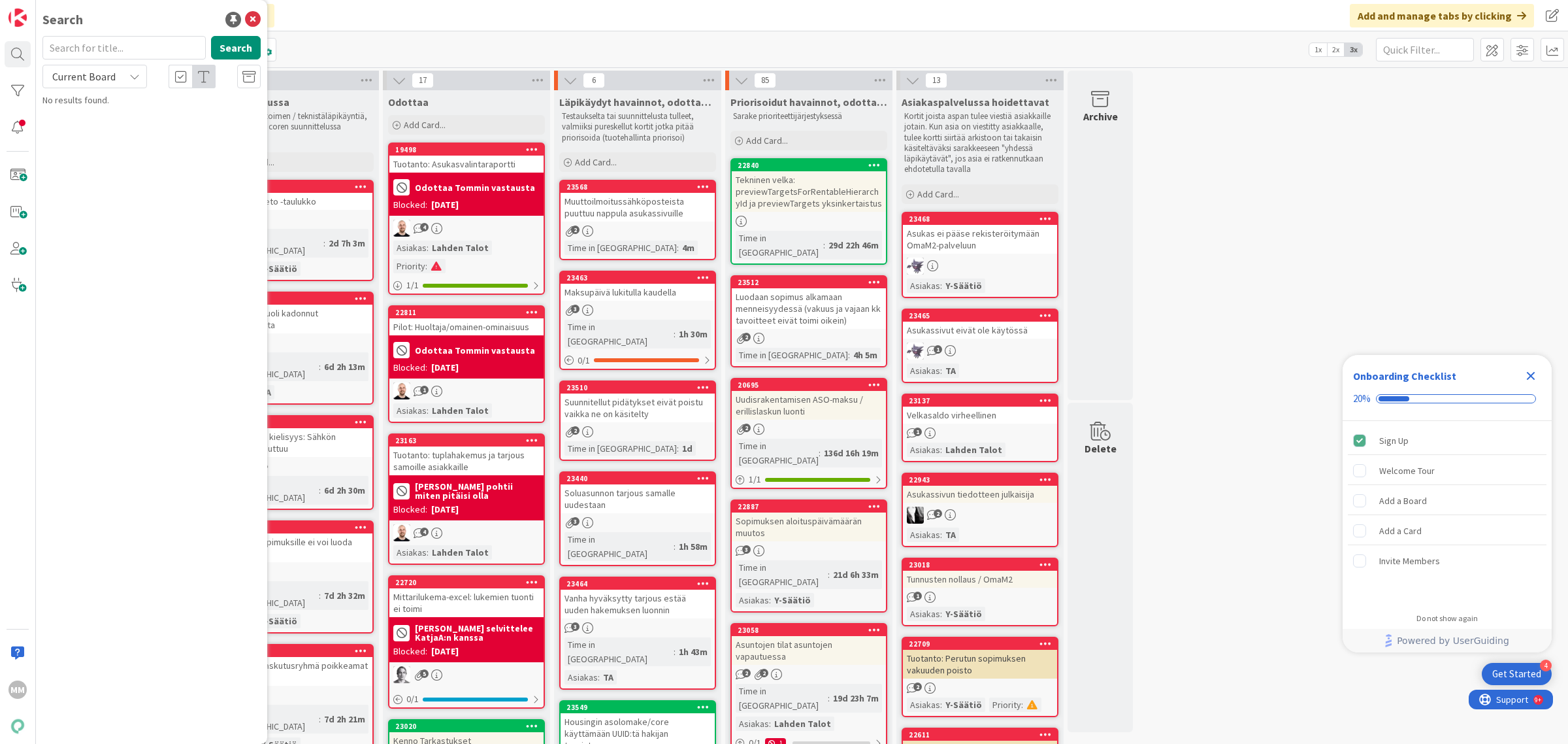
click at [108, 46] on input "text" at bounding box center [124, 48] width 164 height 23
type input "alv"
click at [131, 79] on icon at bounding box center [134, 76] width 10 height 10
click at [132, 138] on span "All Boards" at bounding box center [118, 131] width 136 height 19
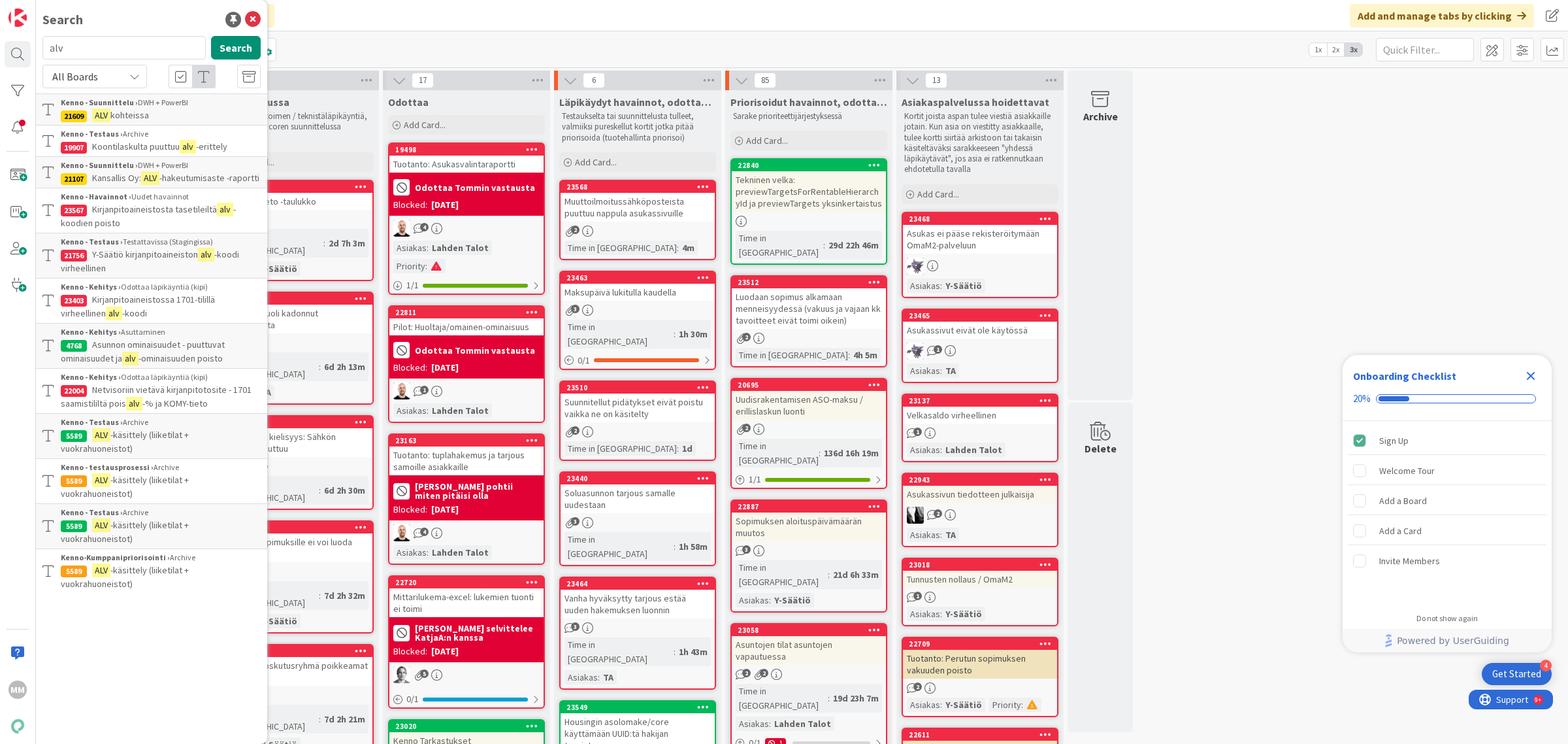
click at [194, 306] on p "Kirjanpitoaineistossa 1701-tilillä virheellinen alv -koodi" at bounding box center [161, 307] width 200 height 27
